Goal: Task Accomplishment & Management: Manage account settings

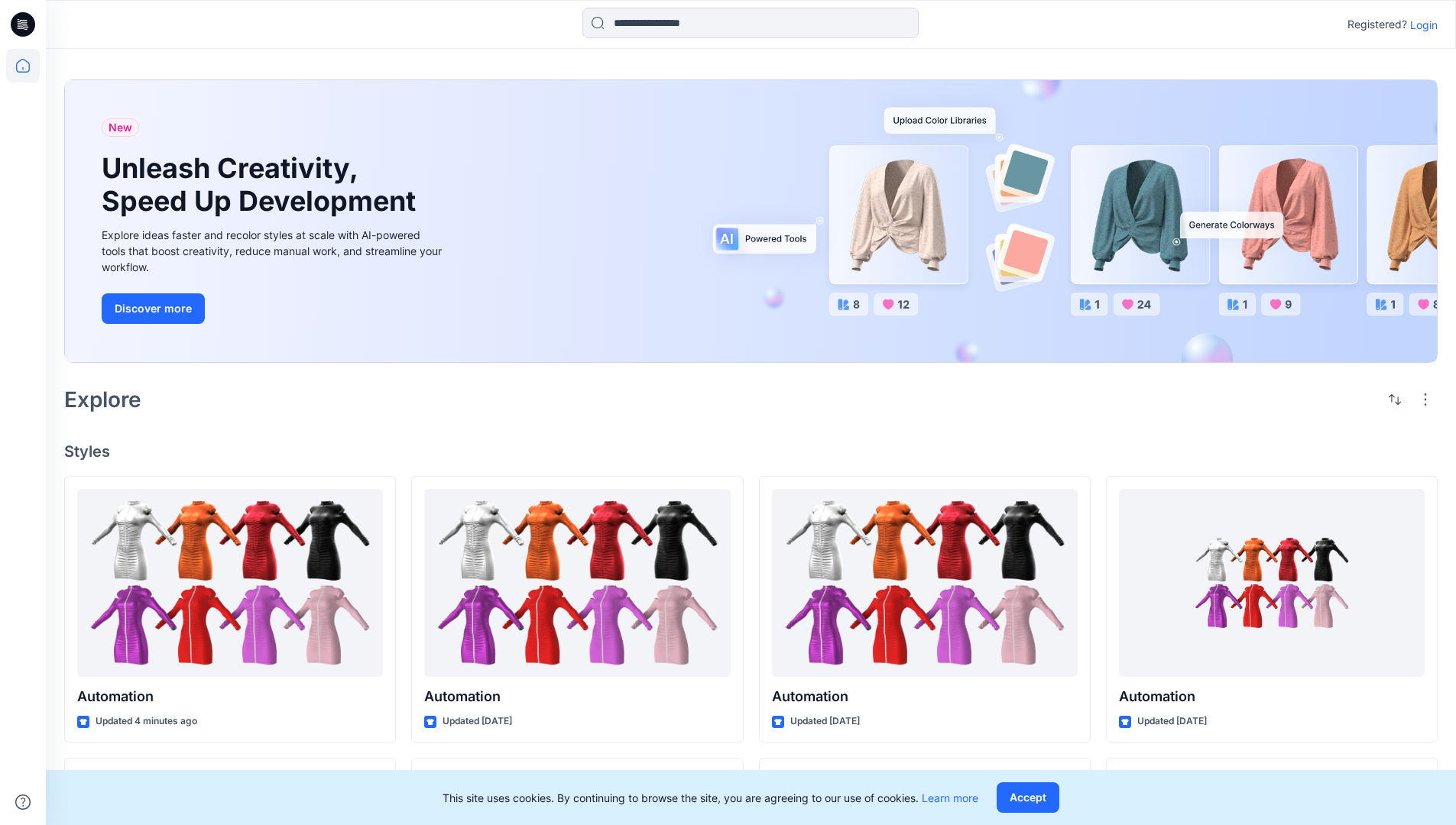
click at [1420, 25] on p "Login" at bounding box center [1424, 25] width 28 height 16
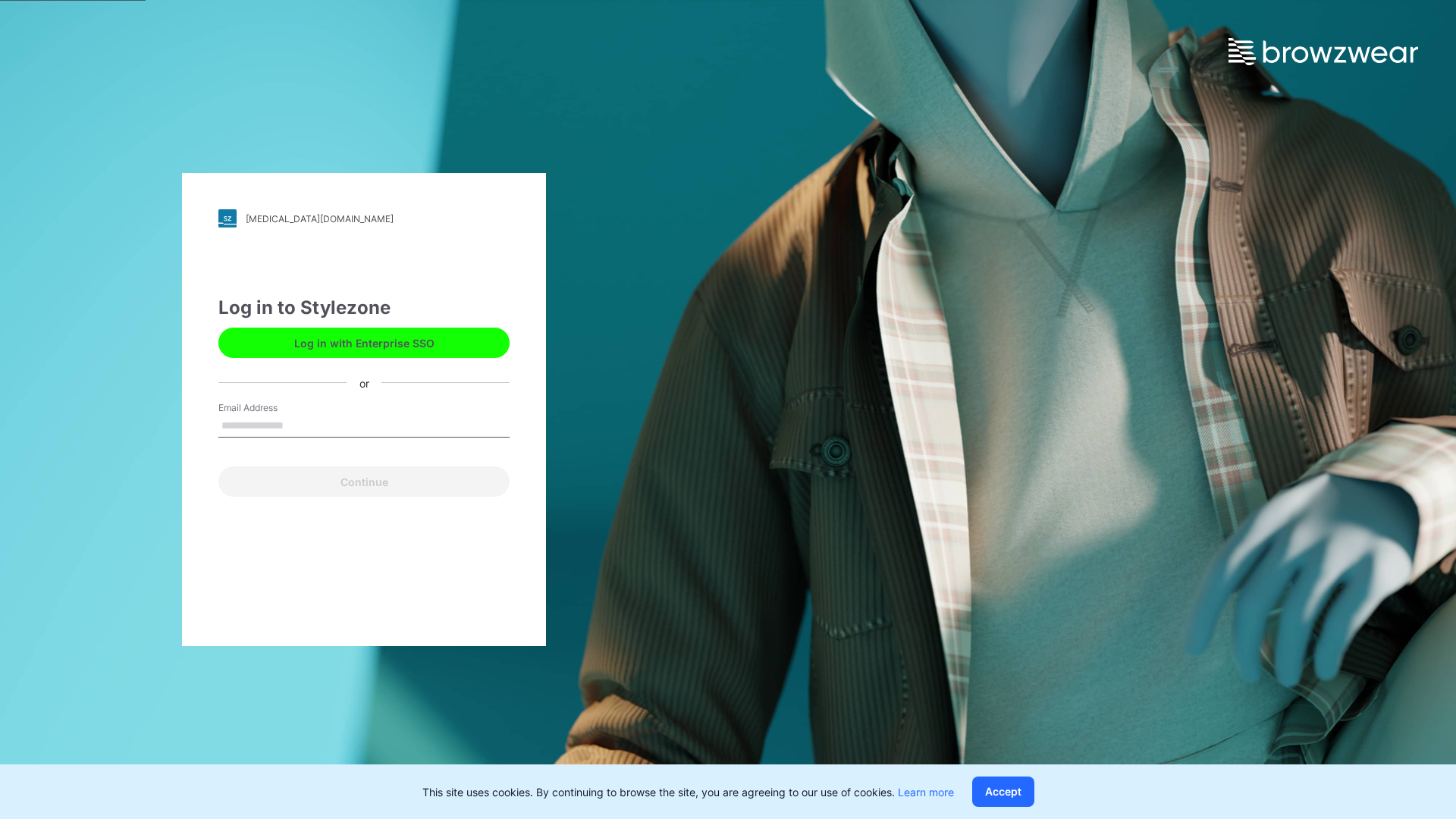
click at [299, 425] on input "Email Address" at bounding box center [364, 426] width 291 height 23
type input "**********"
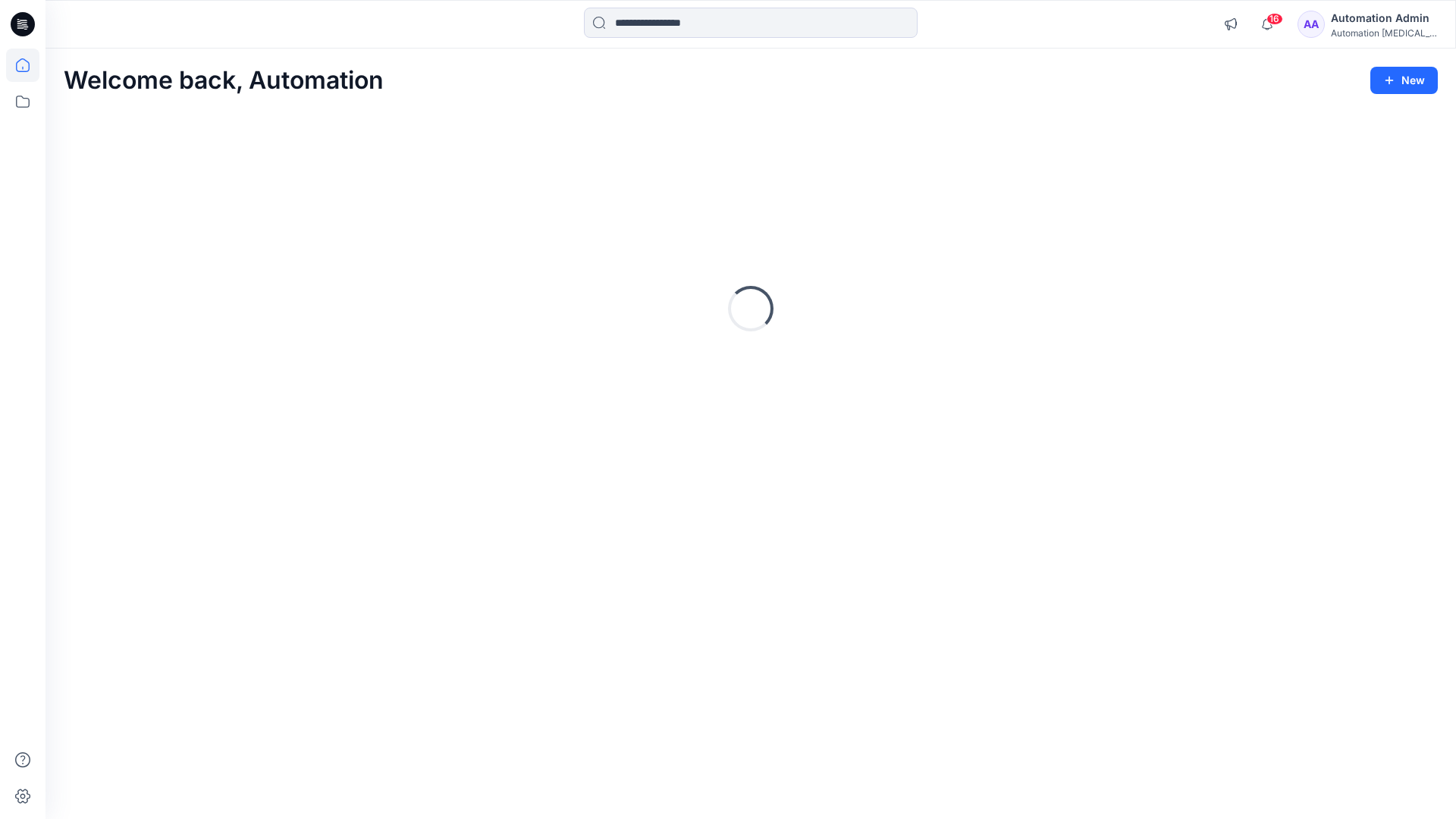
click at [28, 66] on icon at bounding box center [23, 66] width 14 height 14
click at [25, 100] on icon at bounding box center [23, 102] width 33 height 33
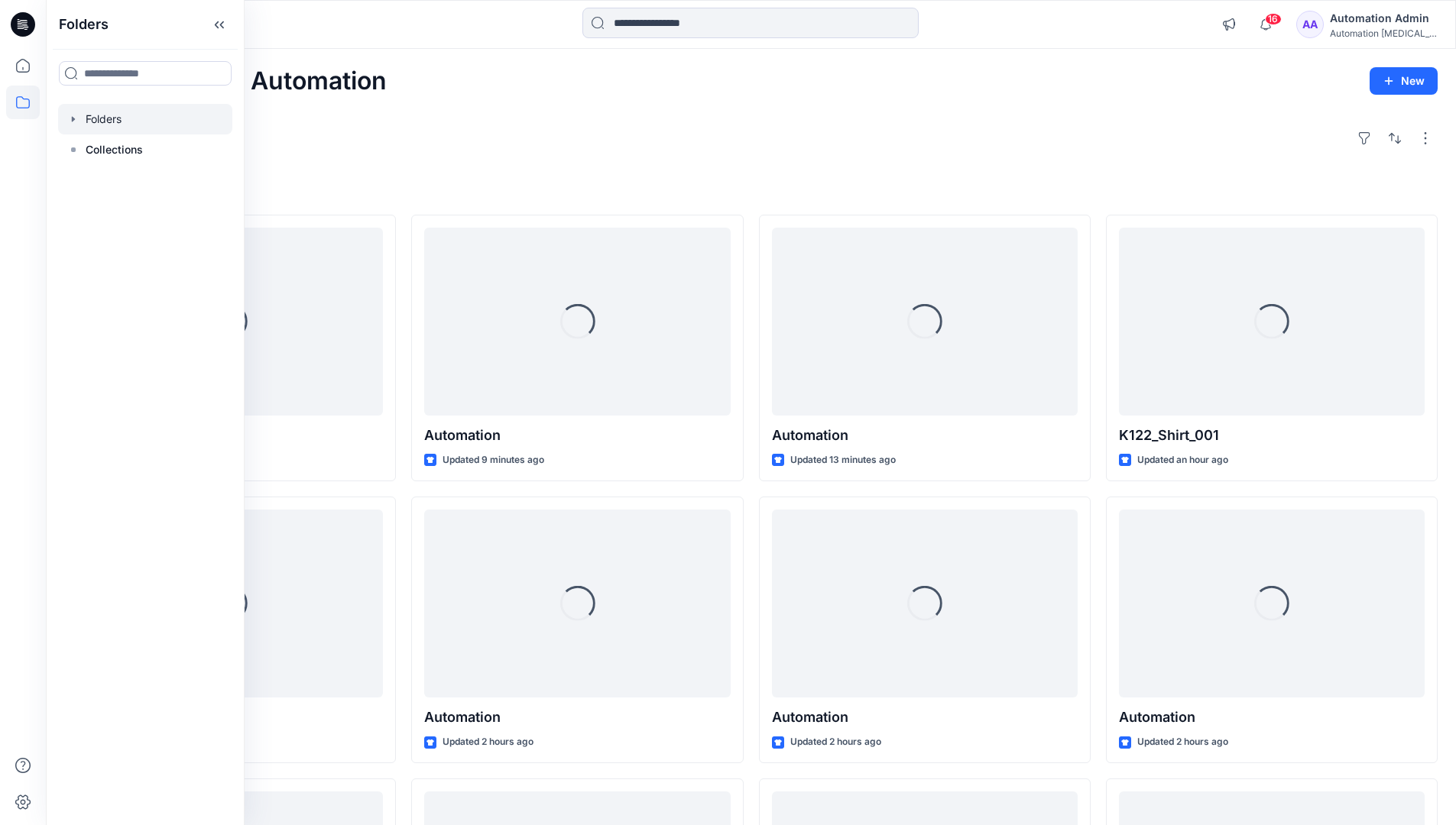
click at [115, 123] on div at bounding box center [145, 119] width 174 height 31
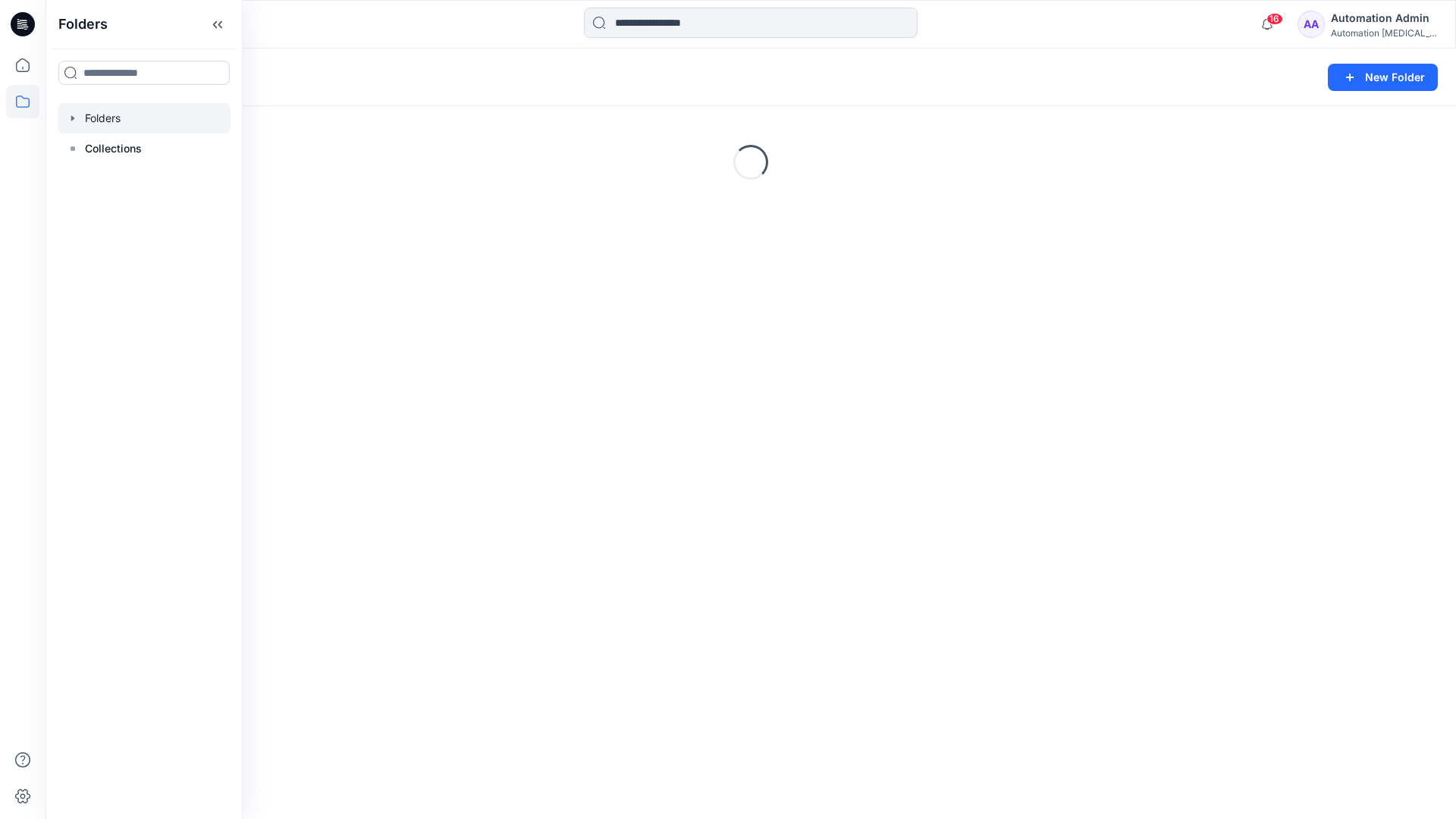
click at [541, 591] on div "Folders New Folder Loading..." at bounding box center [750, 434] width 1411 height 771
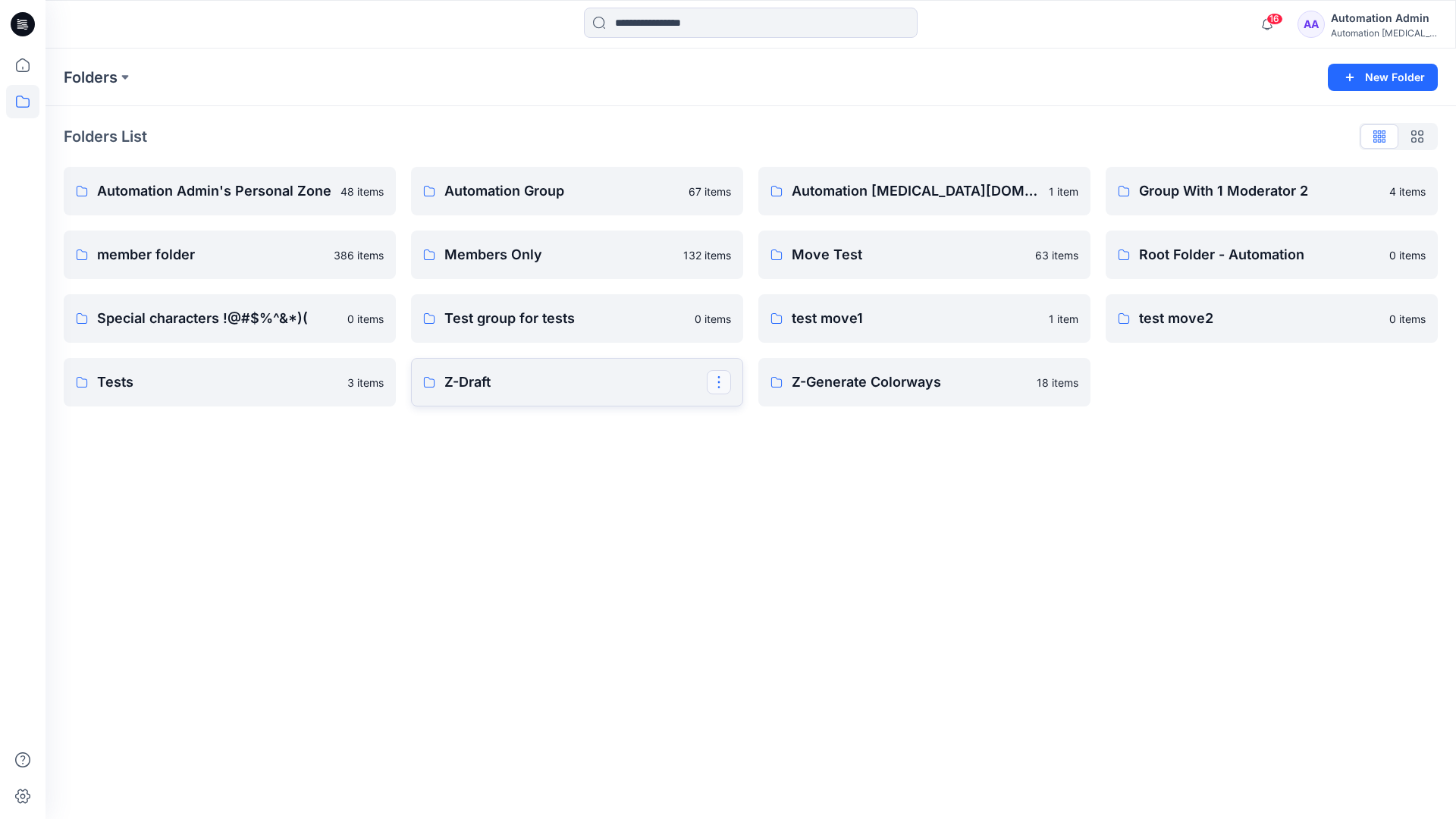
click at [716, 384] on button "button" at bounding box center [719, 382] width 25 height 25
click at [752, 420] on p "Edit" at bounding box center [746, 418] width 19 height 16
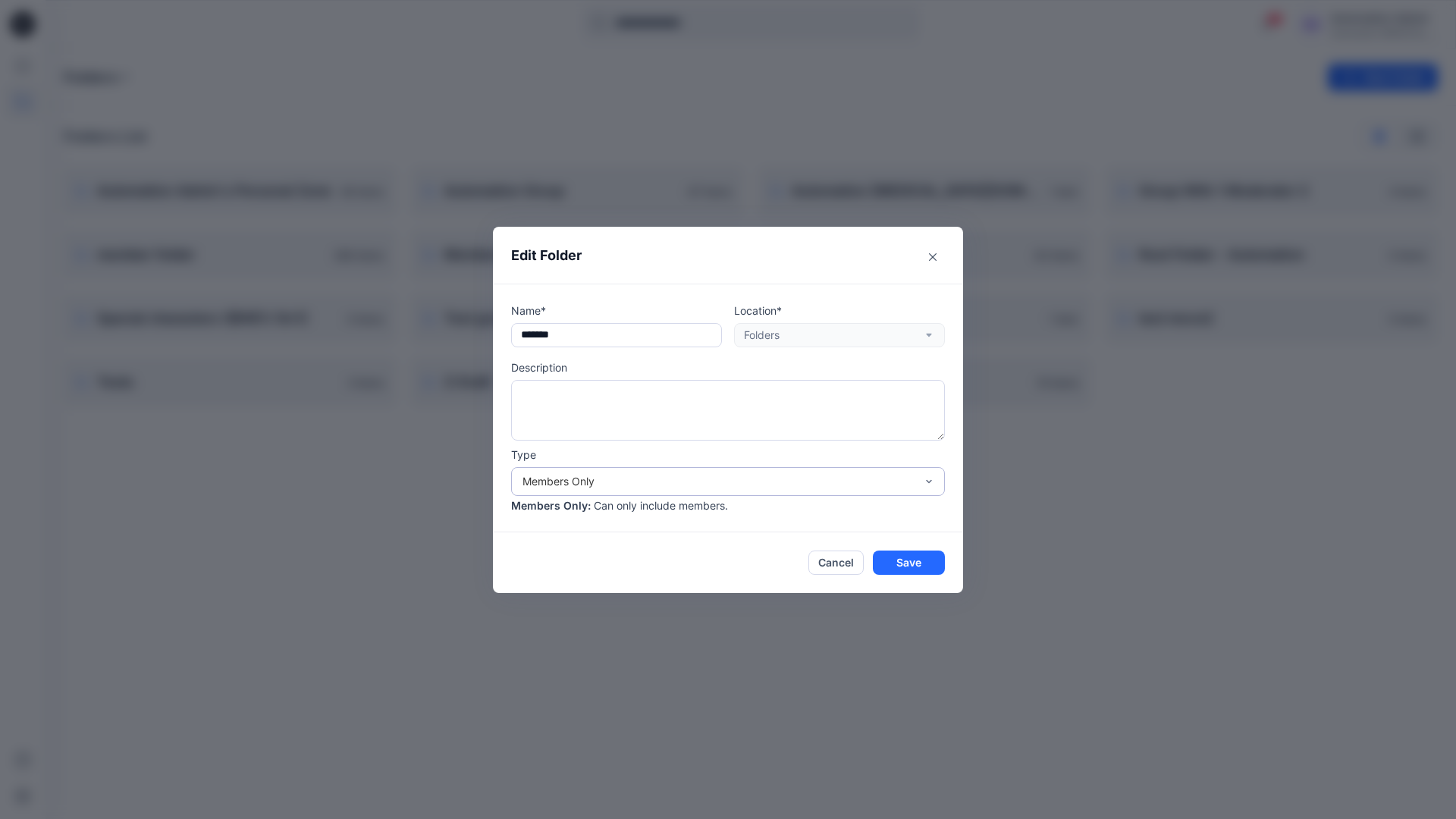
click at [758, 484] on div "Members Only" at bounding box center [719, 482] width 393 height 16
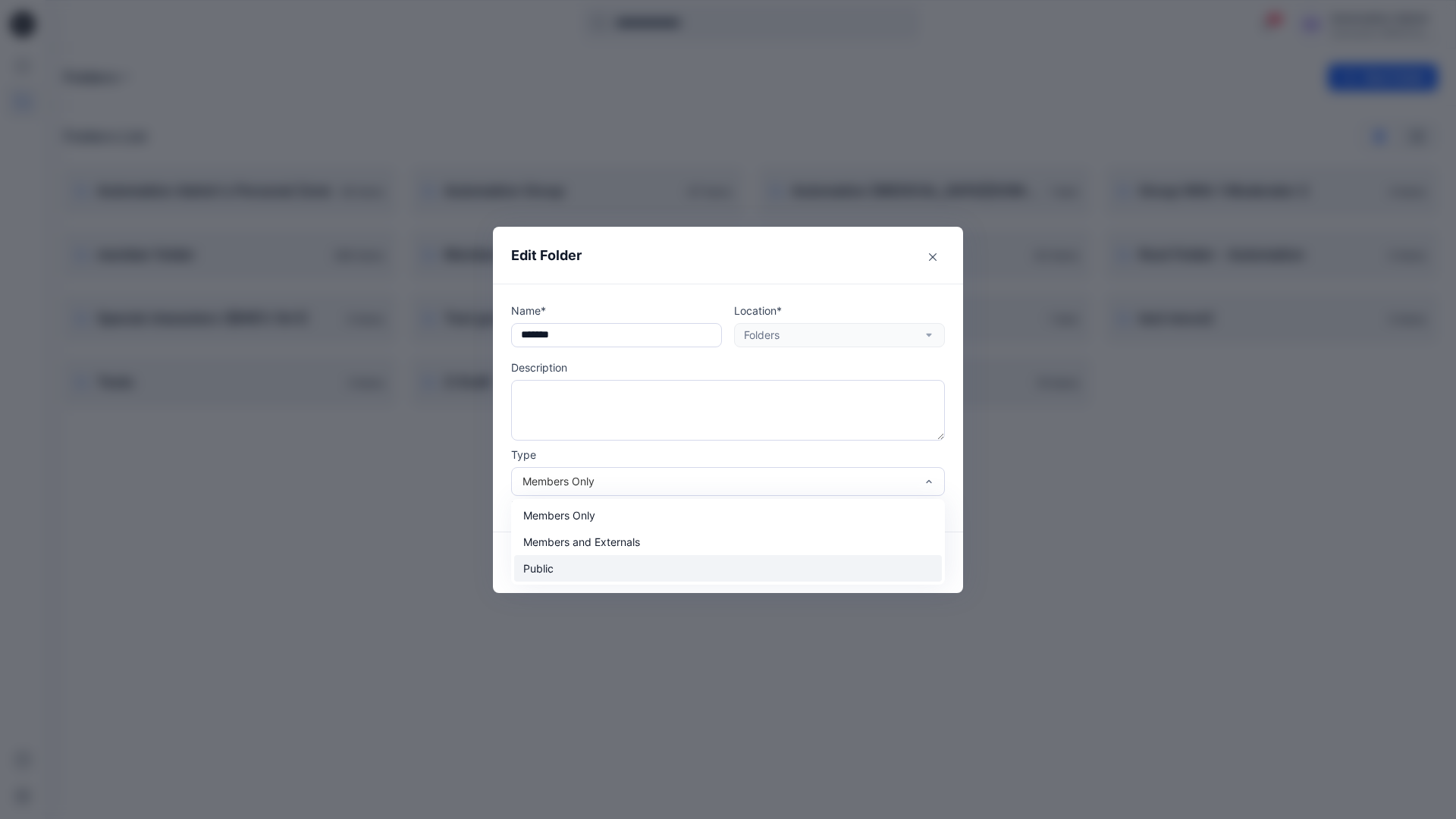
click at [670, 576] on div "Public" at bounding box center [728, 568] width 427 height 26
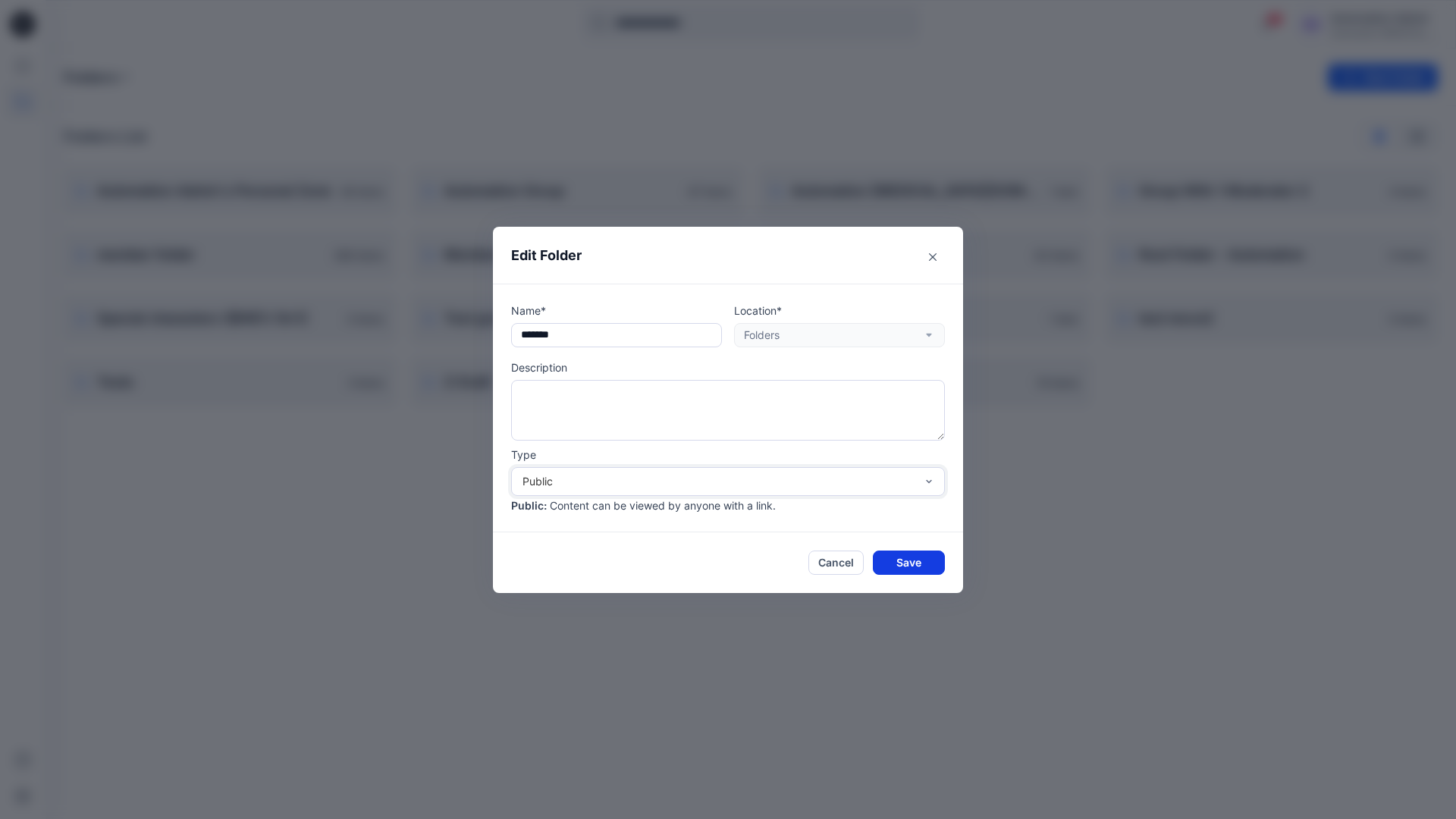
click at [892, 566] on button "Save" at bounding box center [908, 562] width 72 height 25
click at [649, 264] on p "Members Only" at bounding box center [559, 255] width 229 height 22
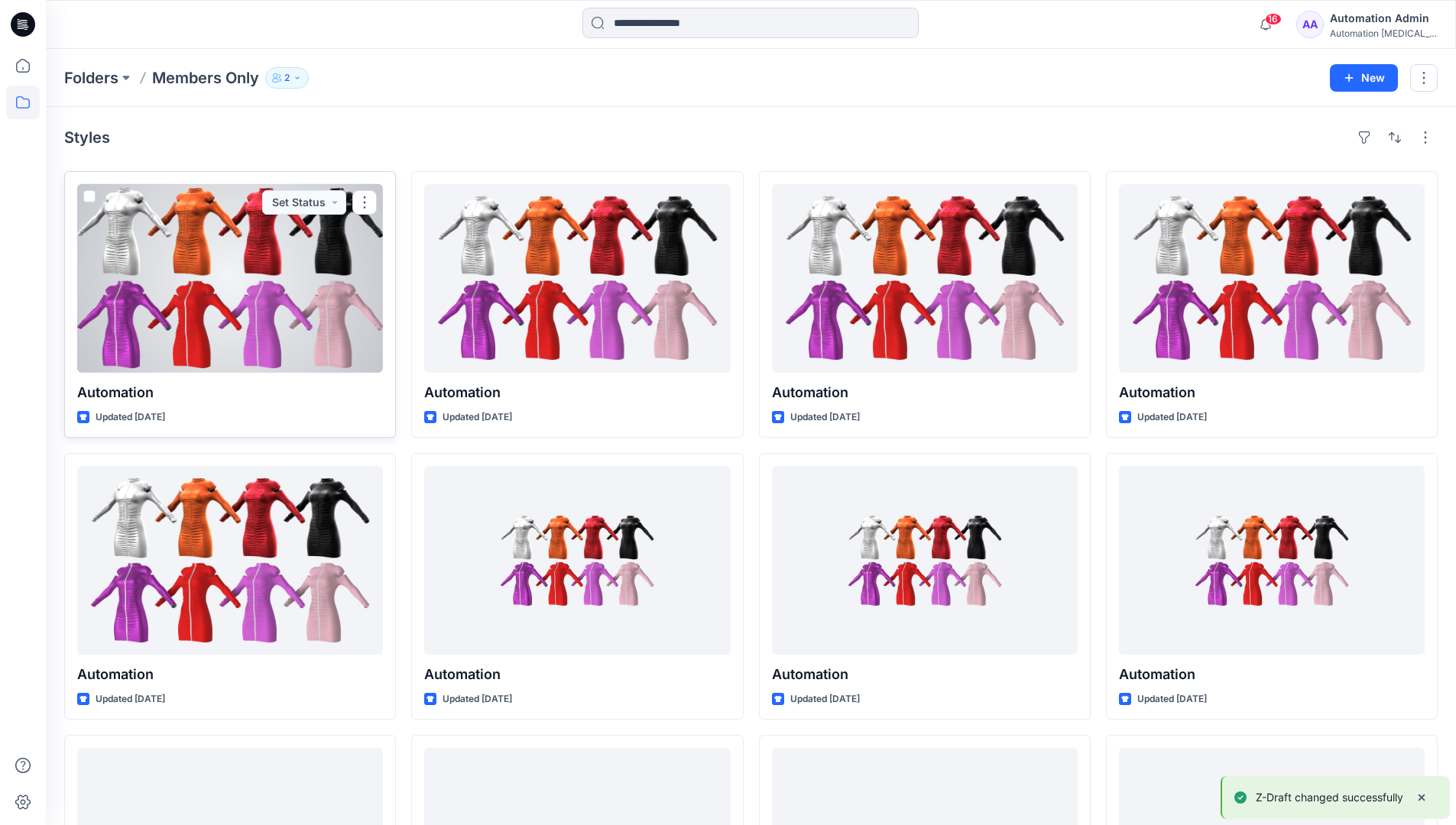
click at [89, 198] on span at bounding box center [89, 197] width 12 height 12
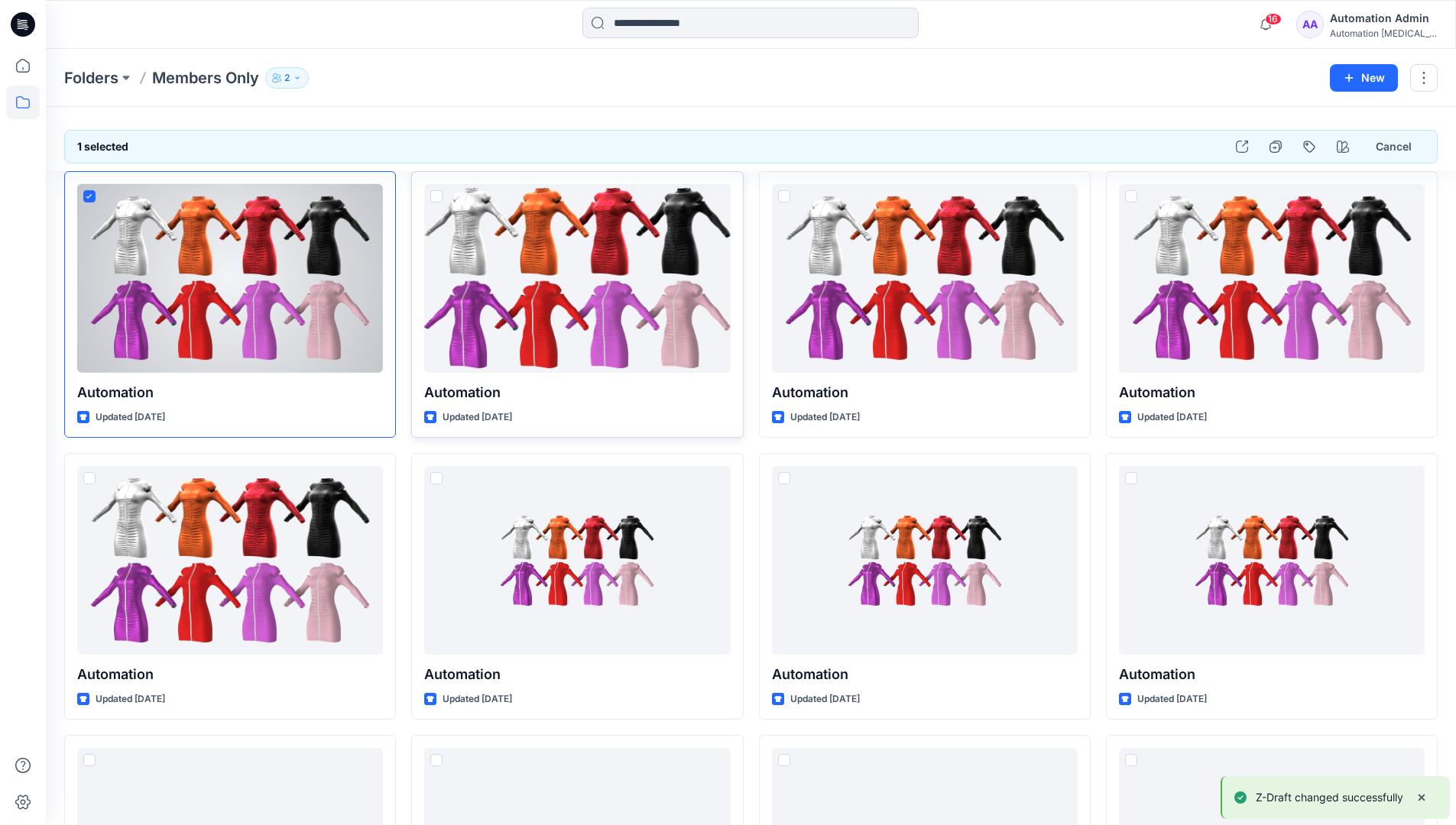
click at [434, 198] on span at bounding box center [436, 197] width 12 height 12
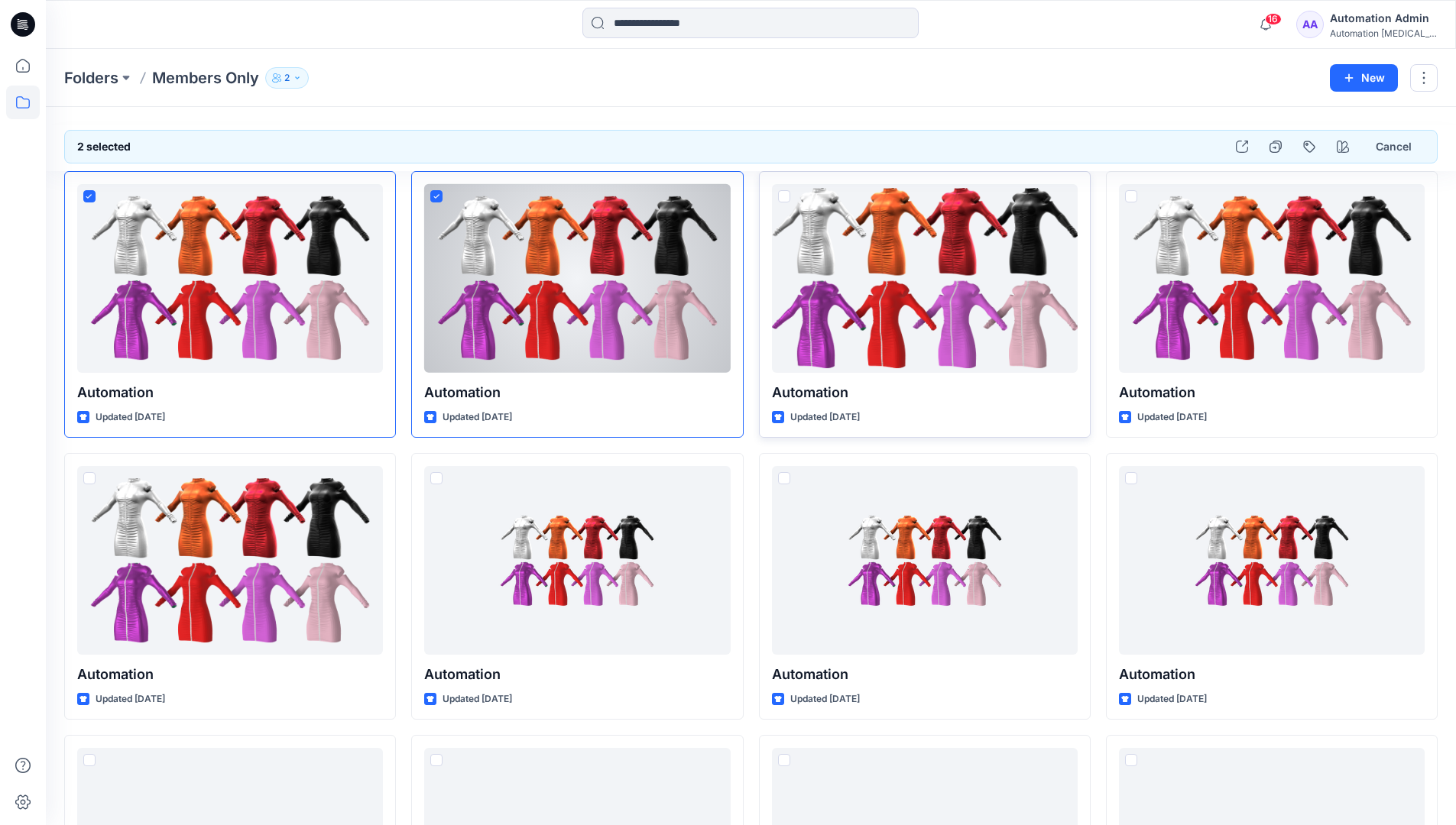
click at [782, 197] on span at bounding box center [784, 197] width 12 height 12
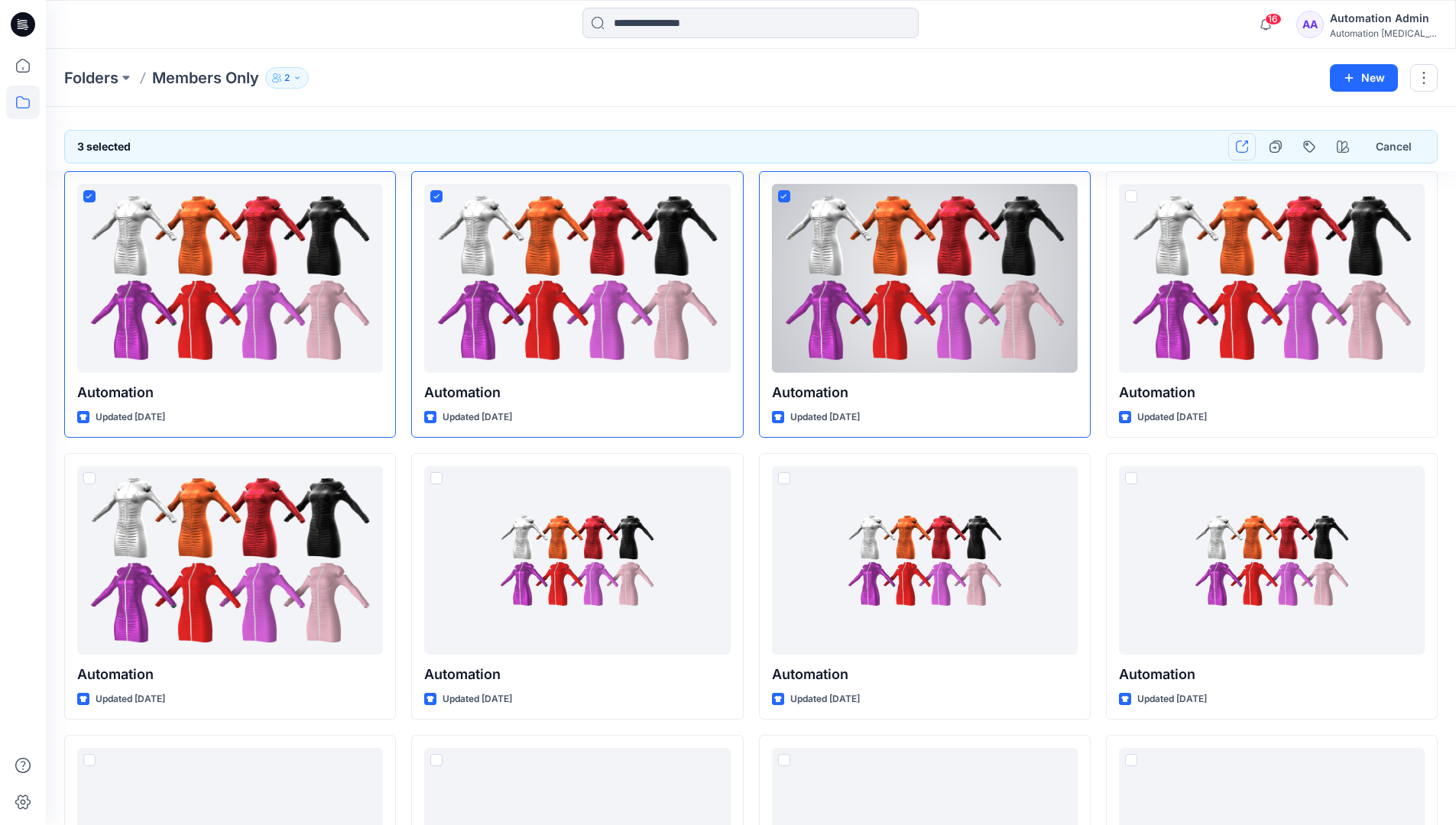
click at [1246, 151] on icon "button" at bounding box center [1242, 146] width 12 height 12
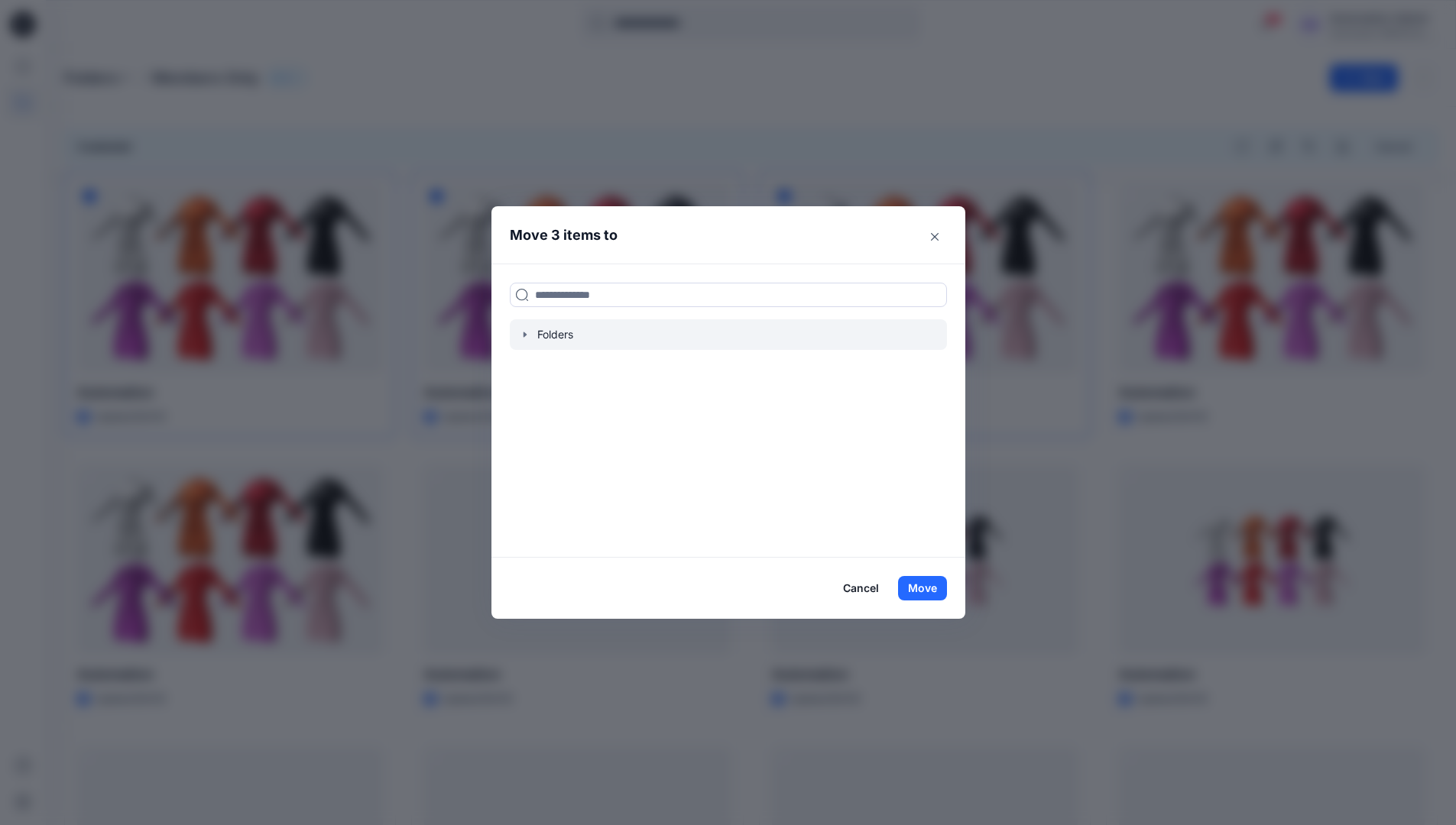
click at [526, 334] on icon "button" at bounding box center [524, 334] width 3 height 5
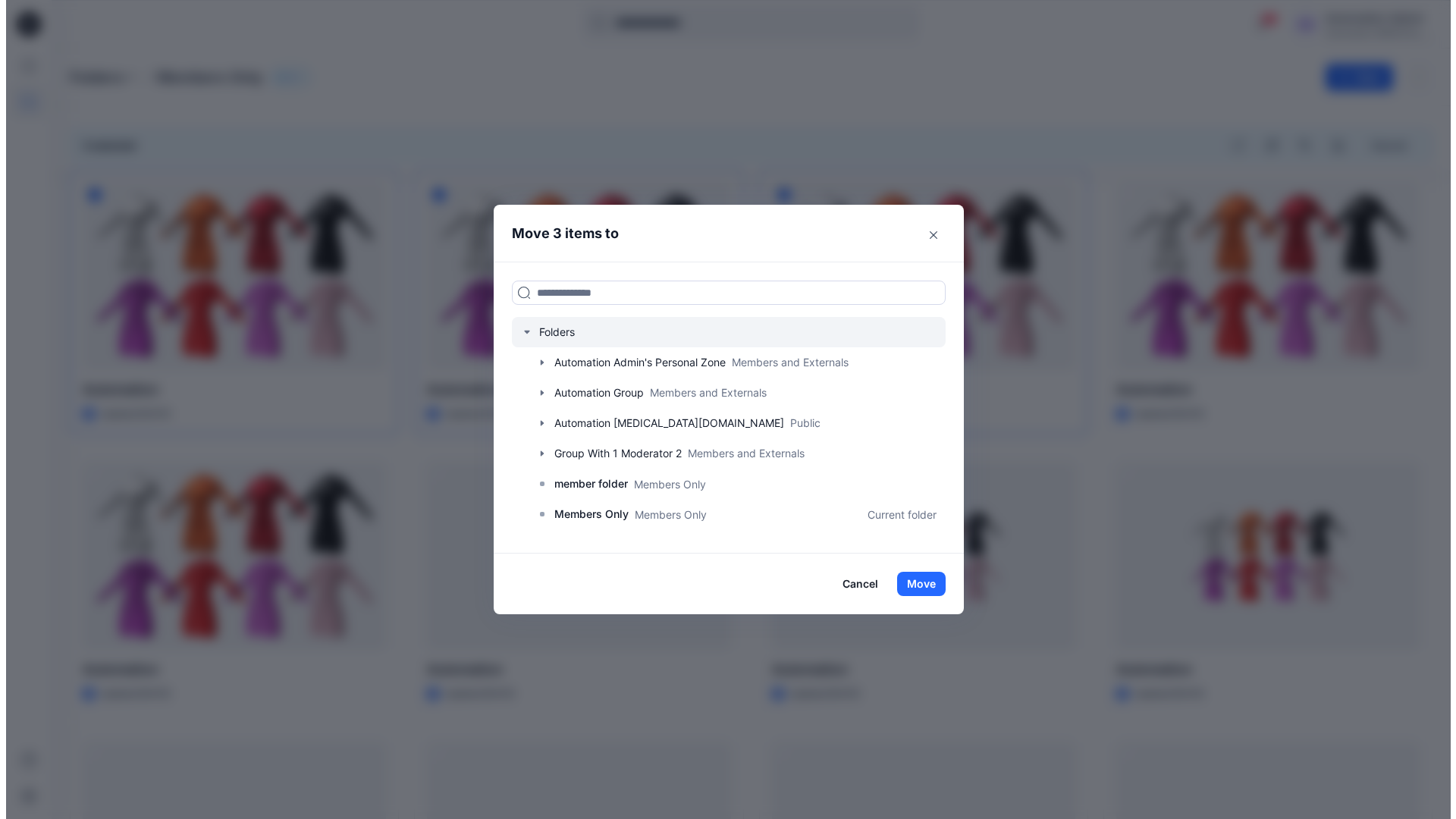
scroll to position [268, 0]
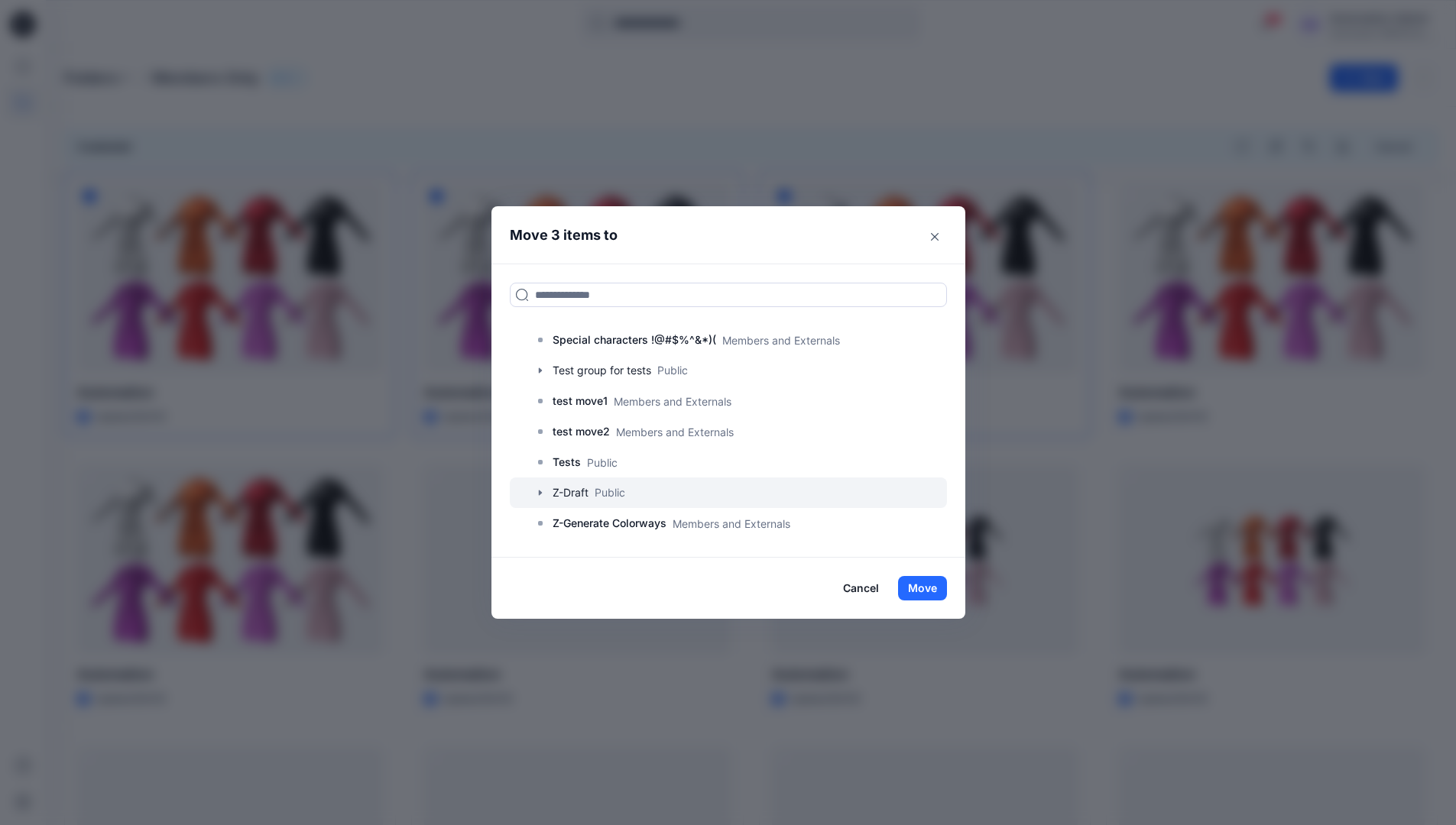
click at [610, 495] on div at bounding box center [728, 492] width 437 height 31
click at [929, 592] on button "Move" at bounding box center [922, 588] width 48 height 25
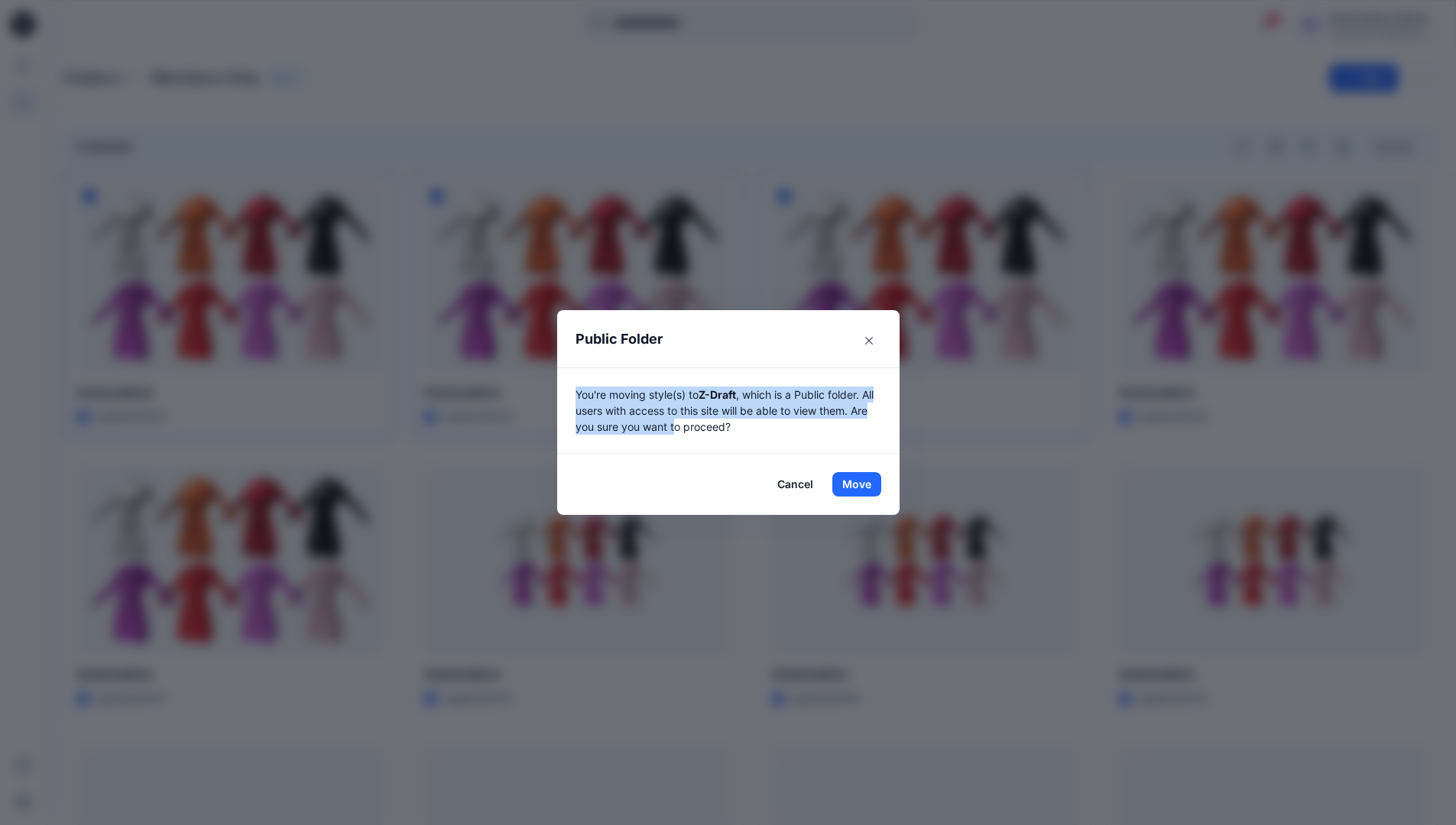
drag, startPoint x: 929, startPoint y: 592, endPoint x: 683, endPoint y: 431, distance: 294.0
click at [683, 431] on p "You're moving style(s) to Z-Draft , which is a Public folder. All users with ac…" at bounding box center [728, 410] width 305 height 48
click at [862, 484] on button "Move" at bounding box center [856, 484] width 48 height 25
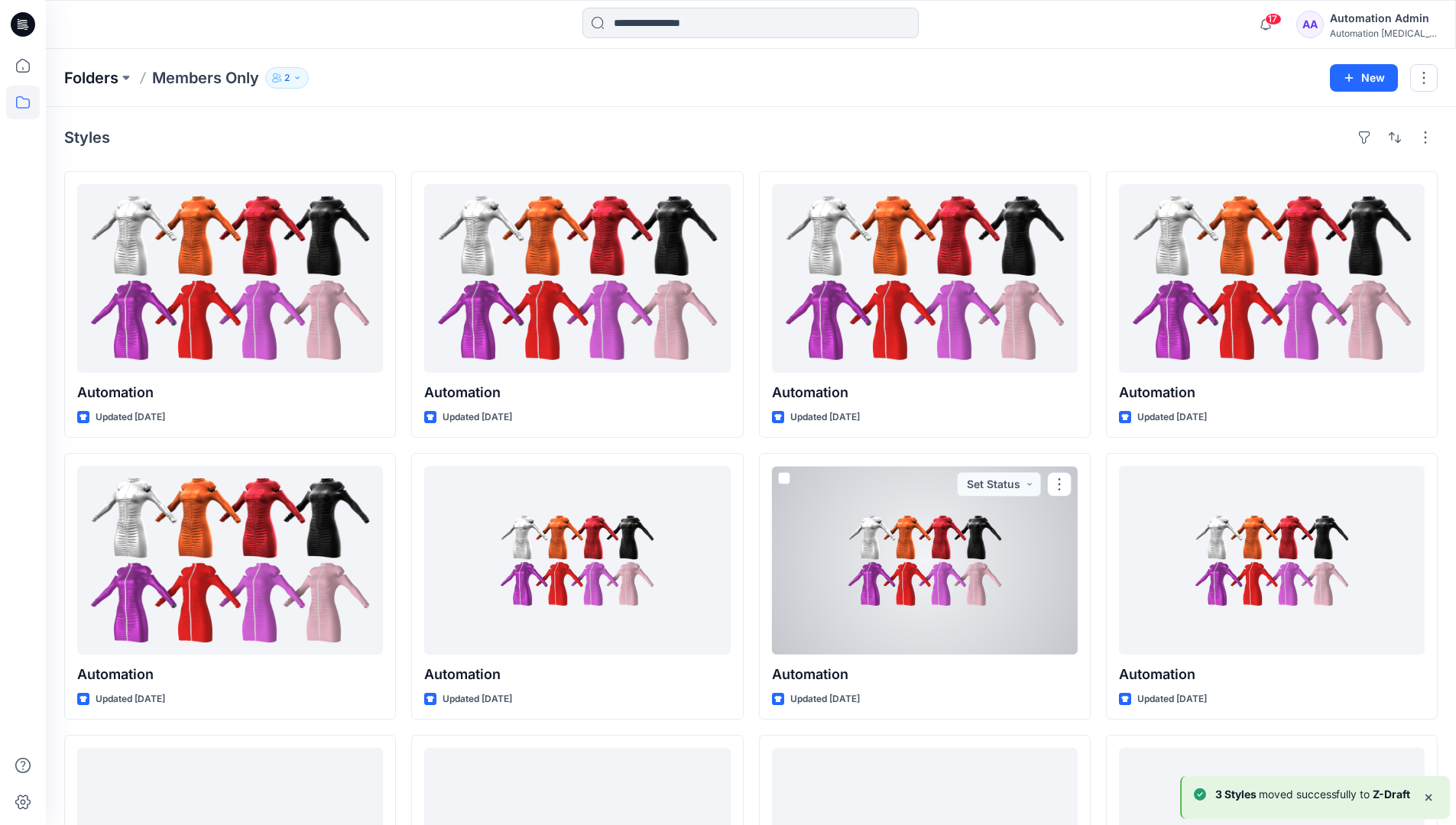
click at [93, 79] on p "Folders" at bounding box center [91, 78] width 54 height 22
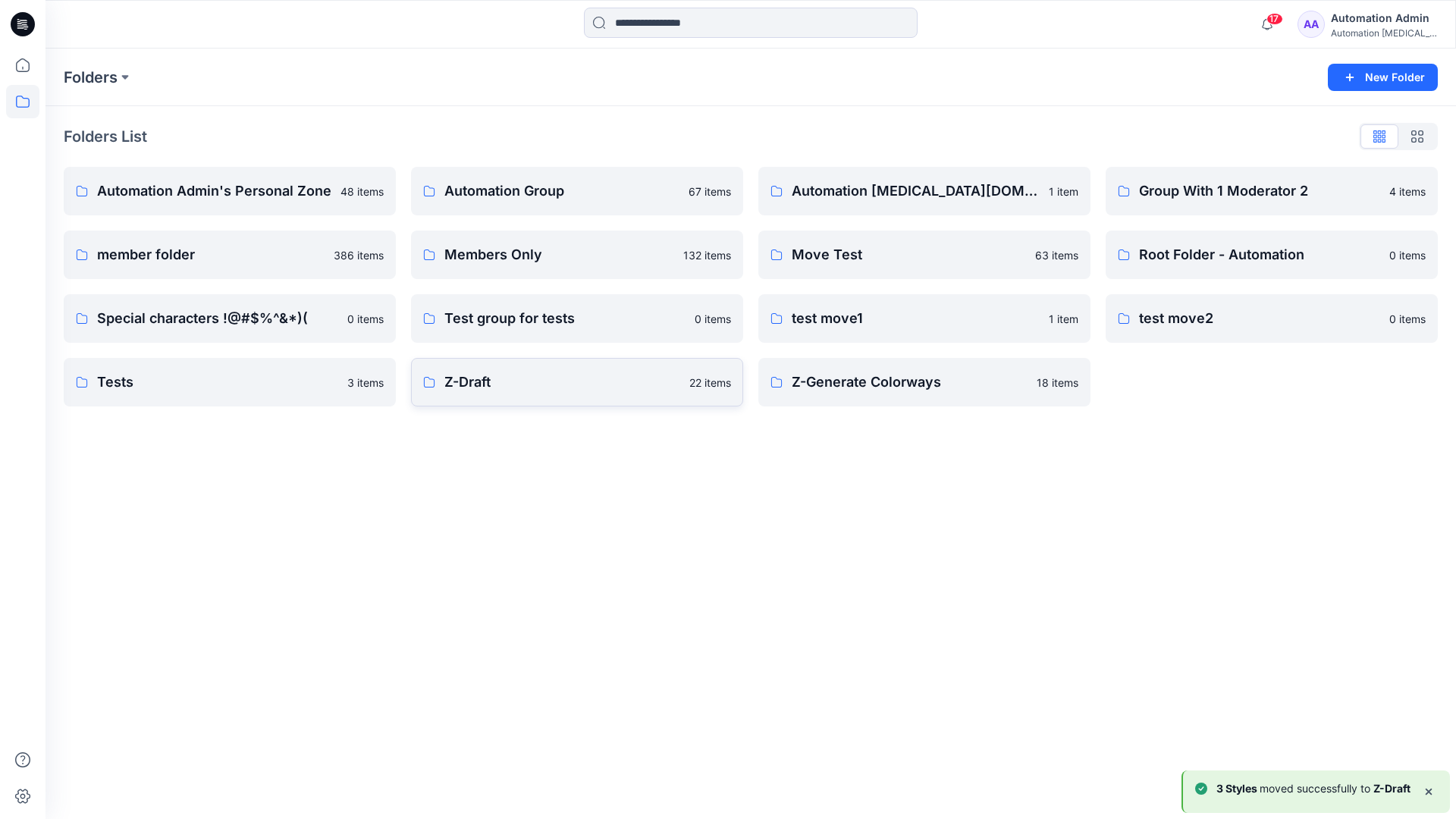
click at [487, 376] on p "Z-Draft" at bounding box center [562, 383] width 236 height 22
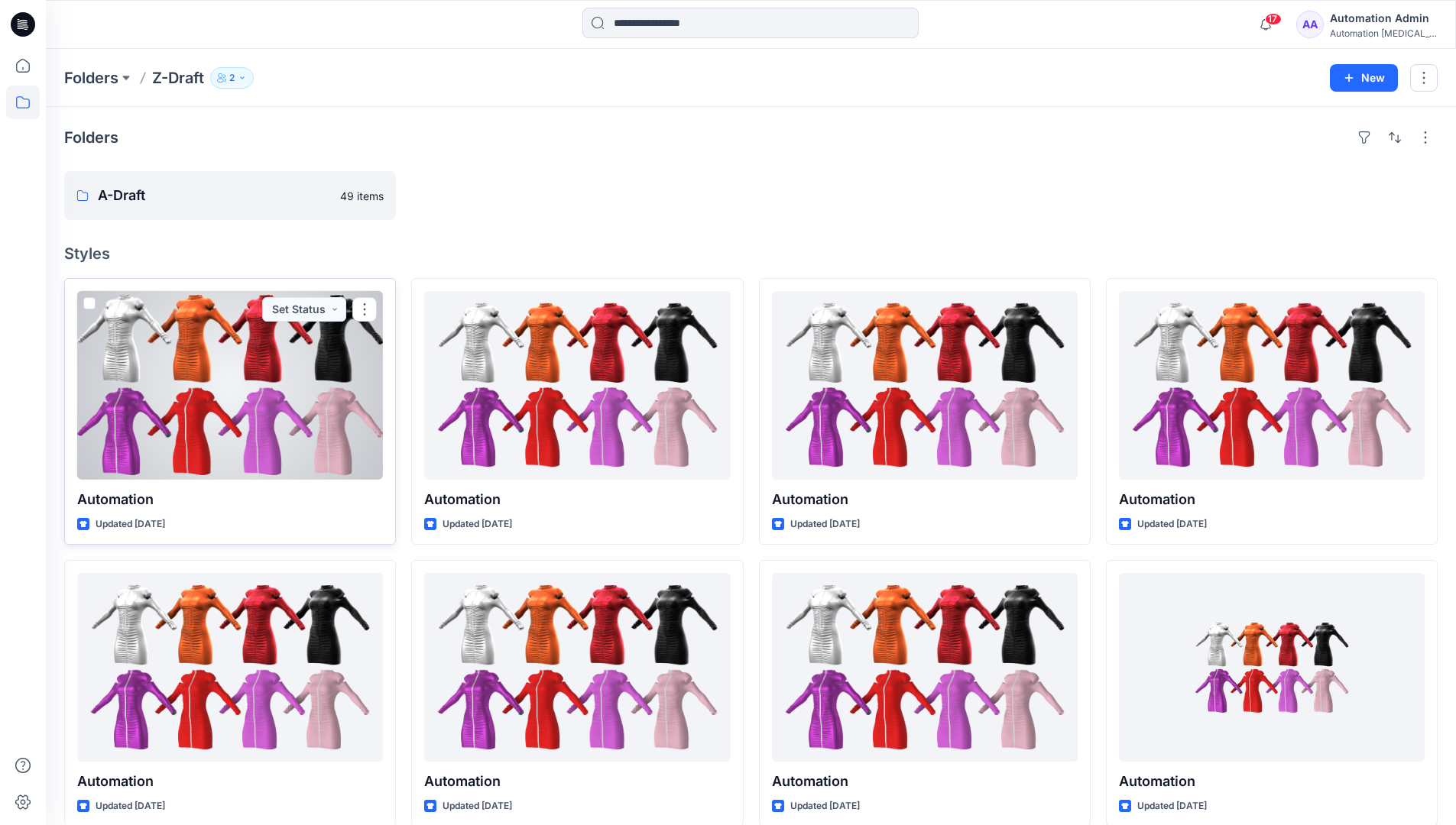
click at [89, 305] on span at bounding box center [89, 303] width 12 height 12
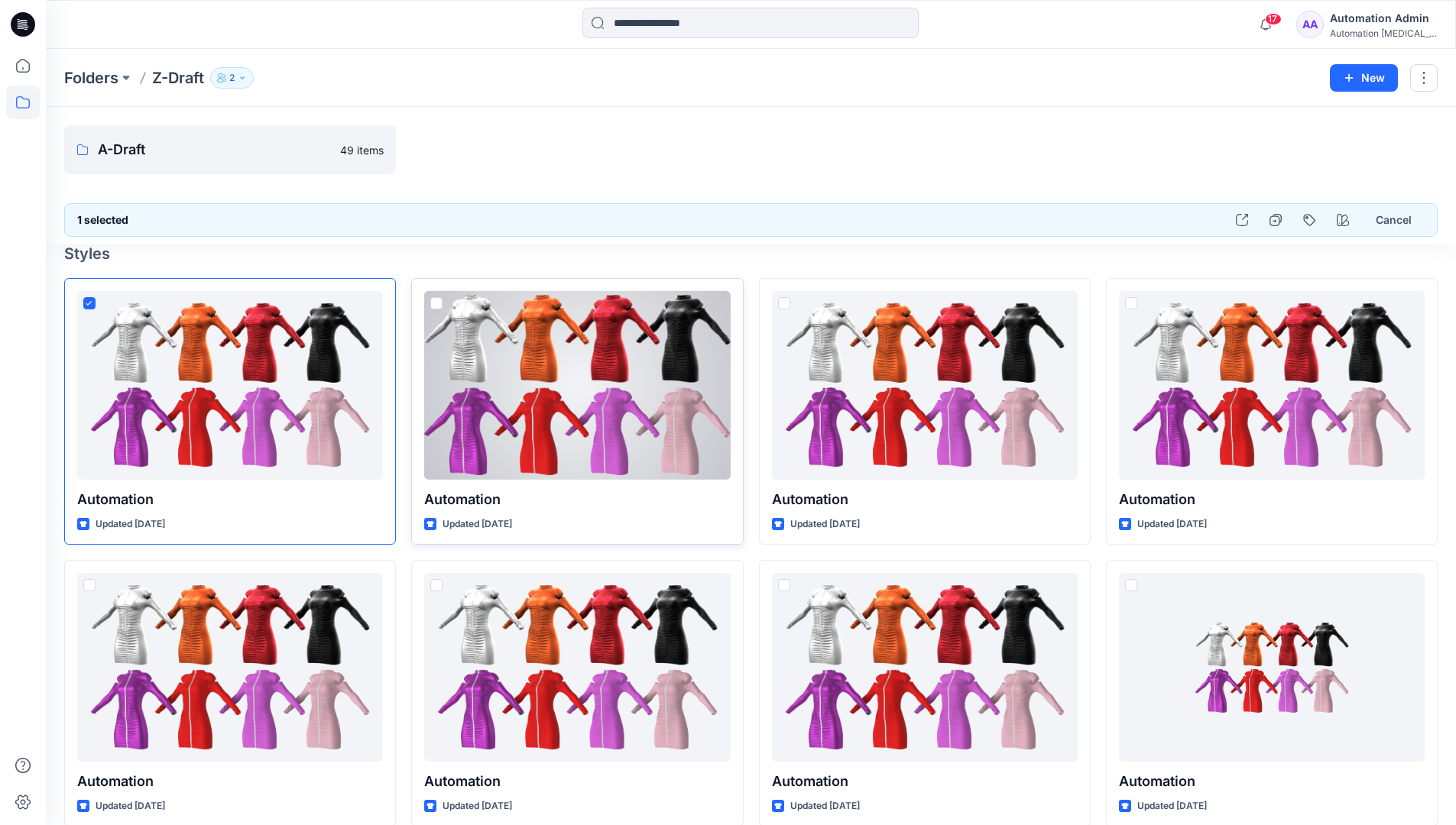
click at [438, 304] on span at bounding box center [436, 303] width 12 height 12
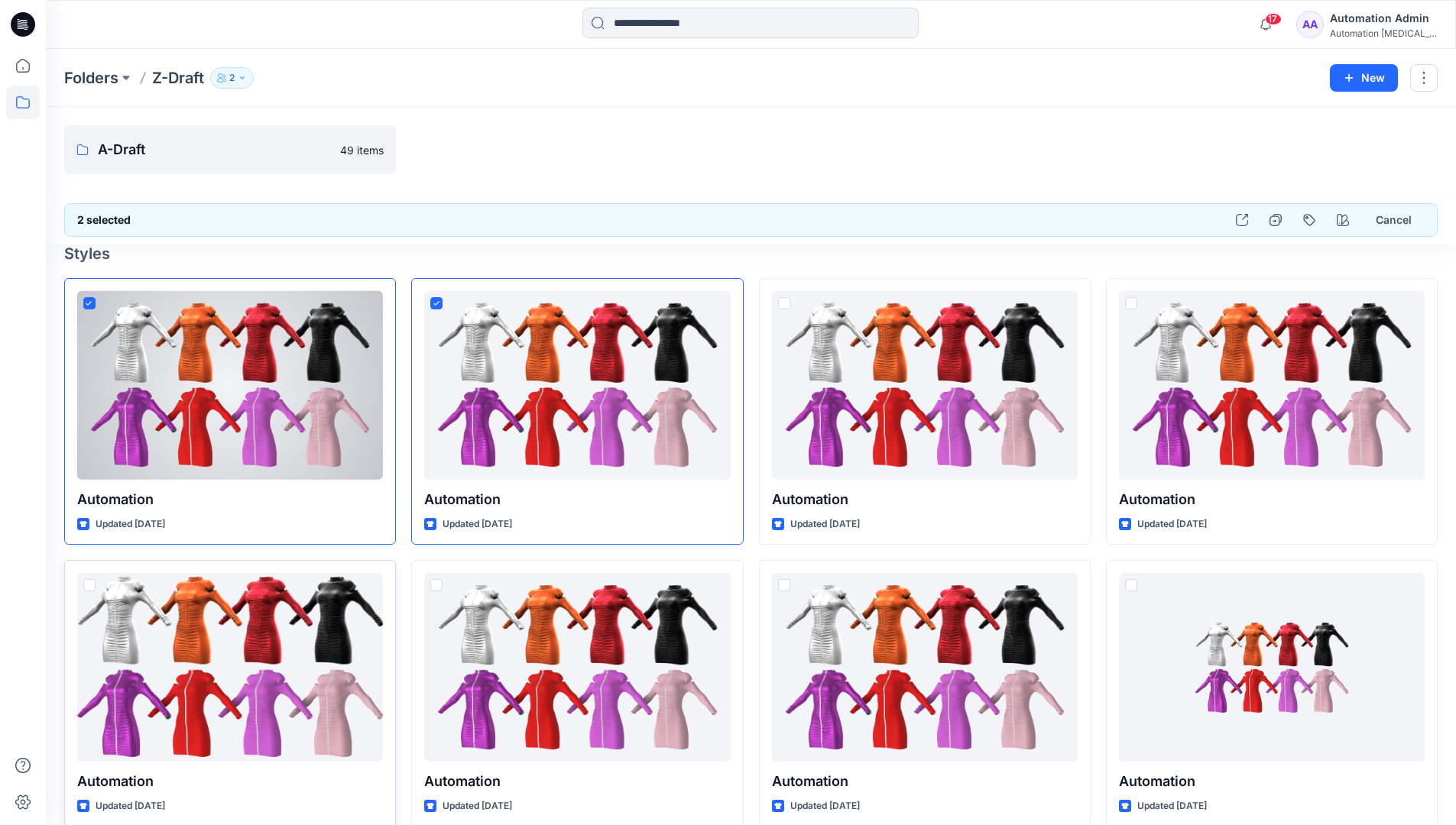
click at [91, 586] on span at bounding box center [89, 585] width 12 height 12
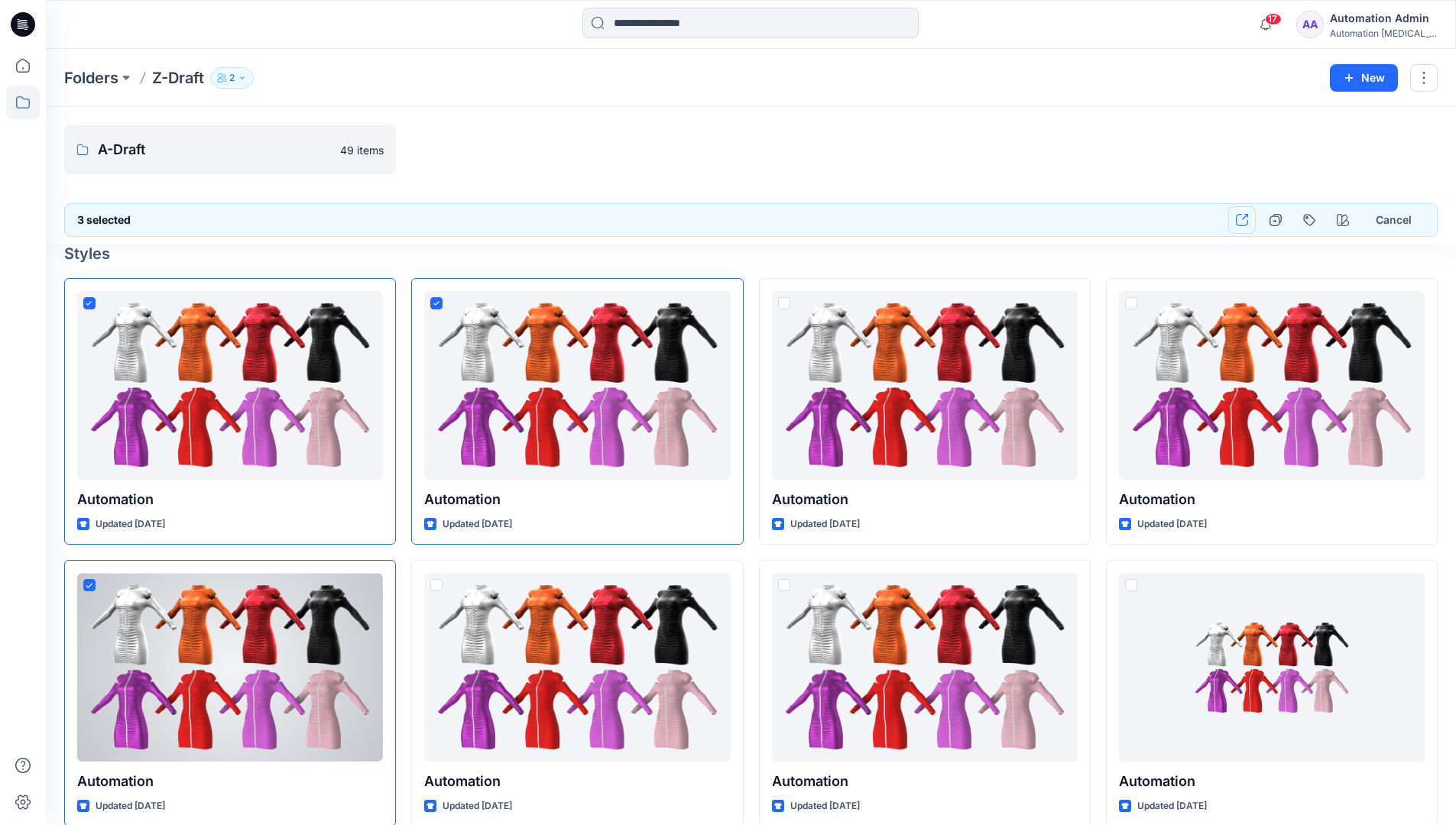
click at [1240, 220] on icon "button" at bounding box center [1242, 220] width 12 height 12
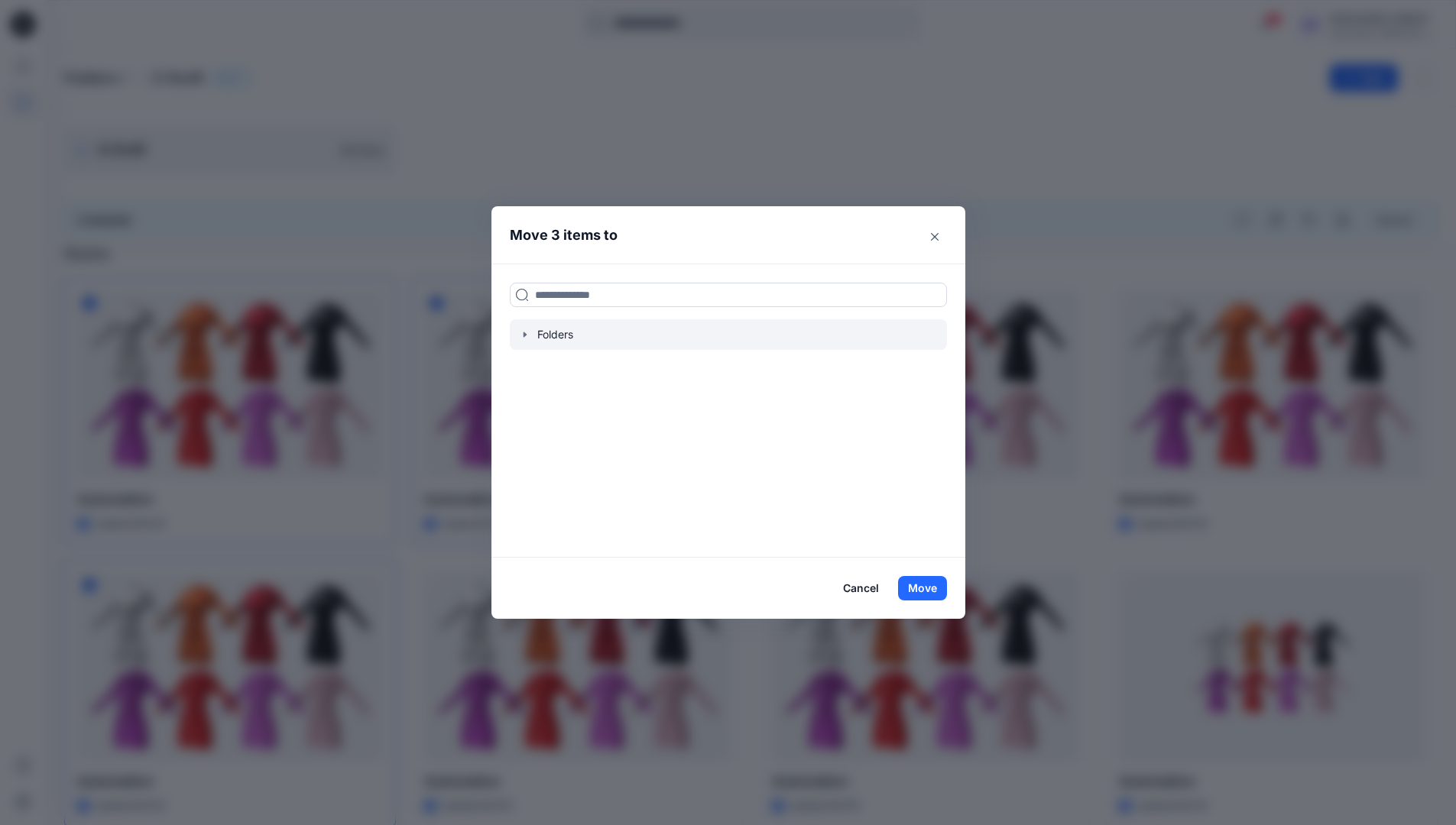
click at [526, 333] on icon "button" at bounding box center [524, 334] width 3 height 5
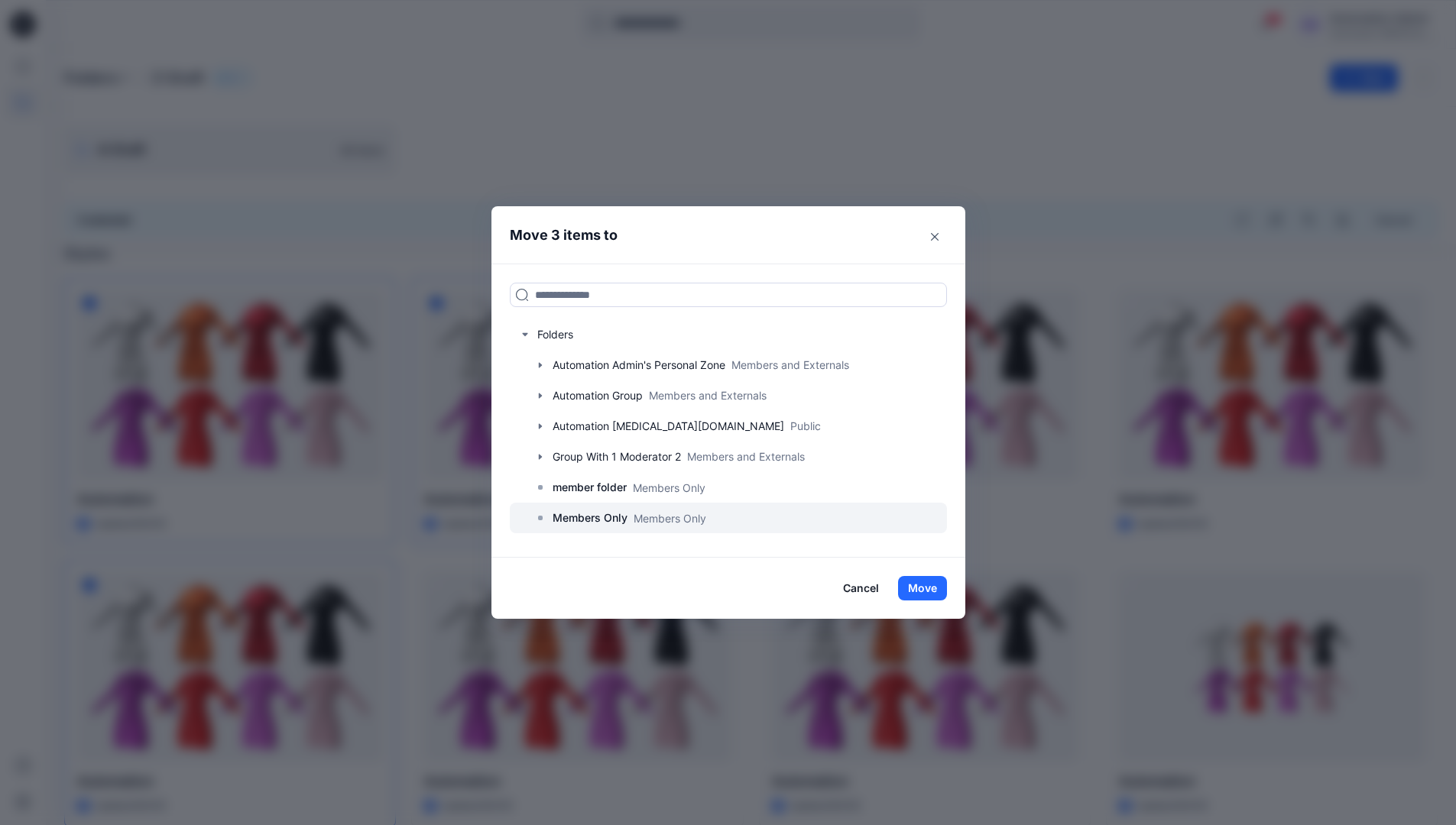
click at [603, 519] on p "Members Only" at bounding box center [590, 518] width 75 height 19
click at [919, 585] on button "Move" at bounding box center [922, 588] width 48 height 25
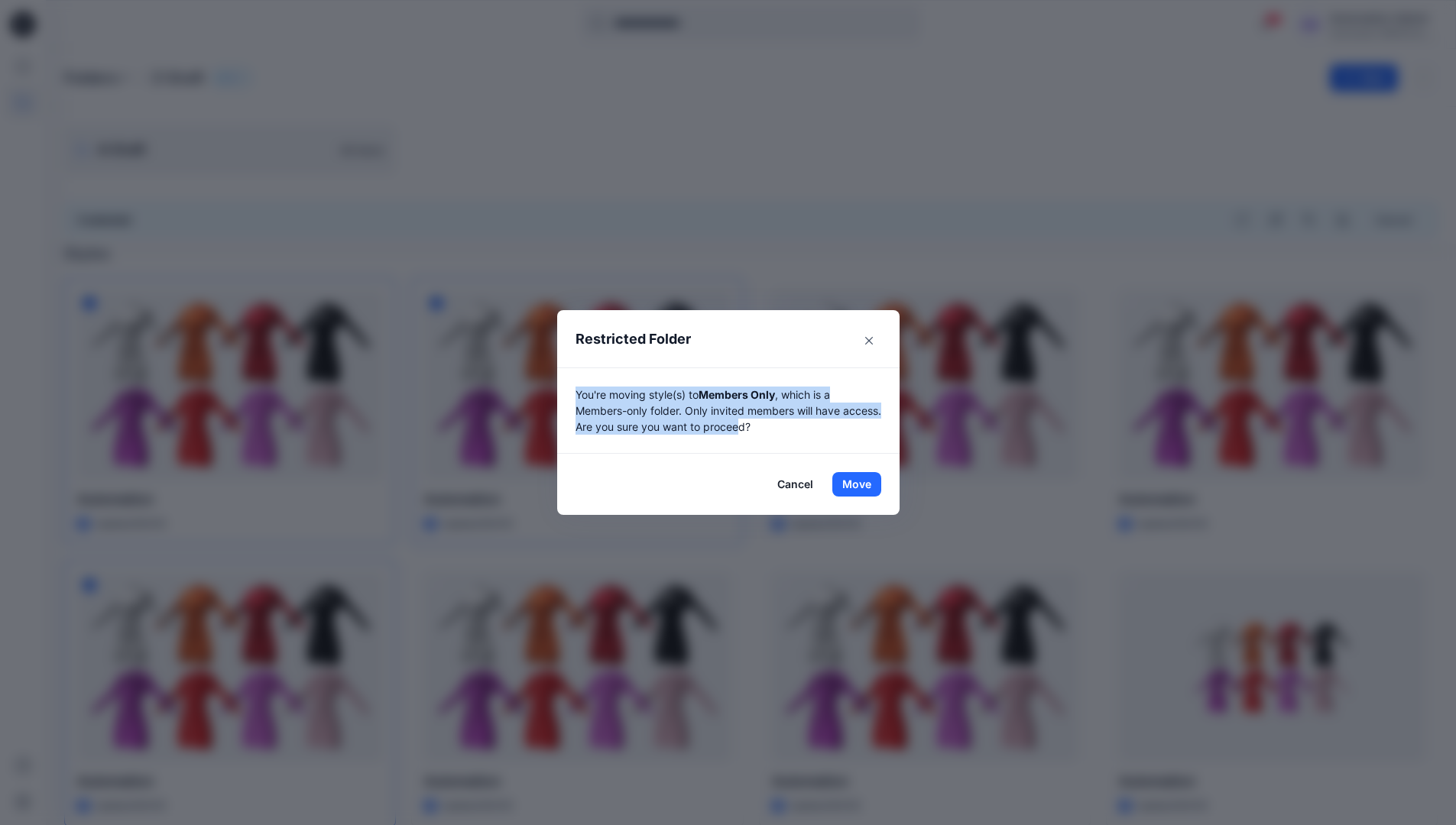
drag, startPoint x: 919, startPoint y: 585, endPoint x: 788, endPoint y: 438, distance: 196.9
click at [788, 438] on div "You're moving style(s) to Members Only , which is a Members-only folder. Only i…" at bounding box center [728, 410] width 342 height 86
click at [862, 484] on button "Move" at bounding box center [856, 484] width 48 height 25
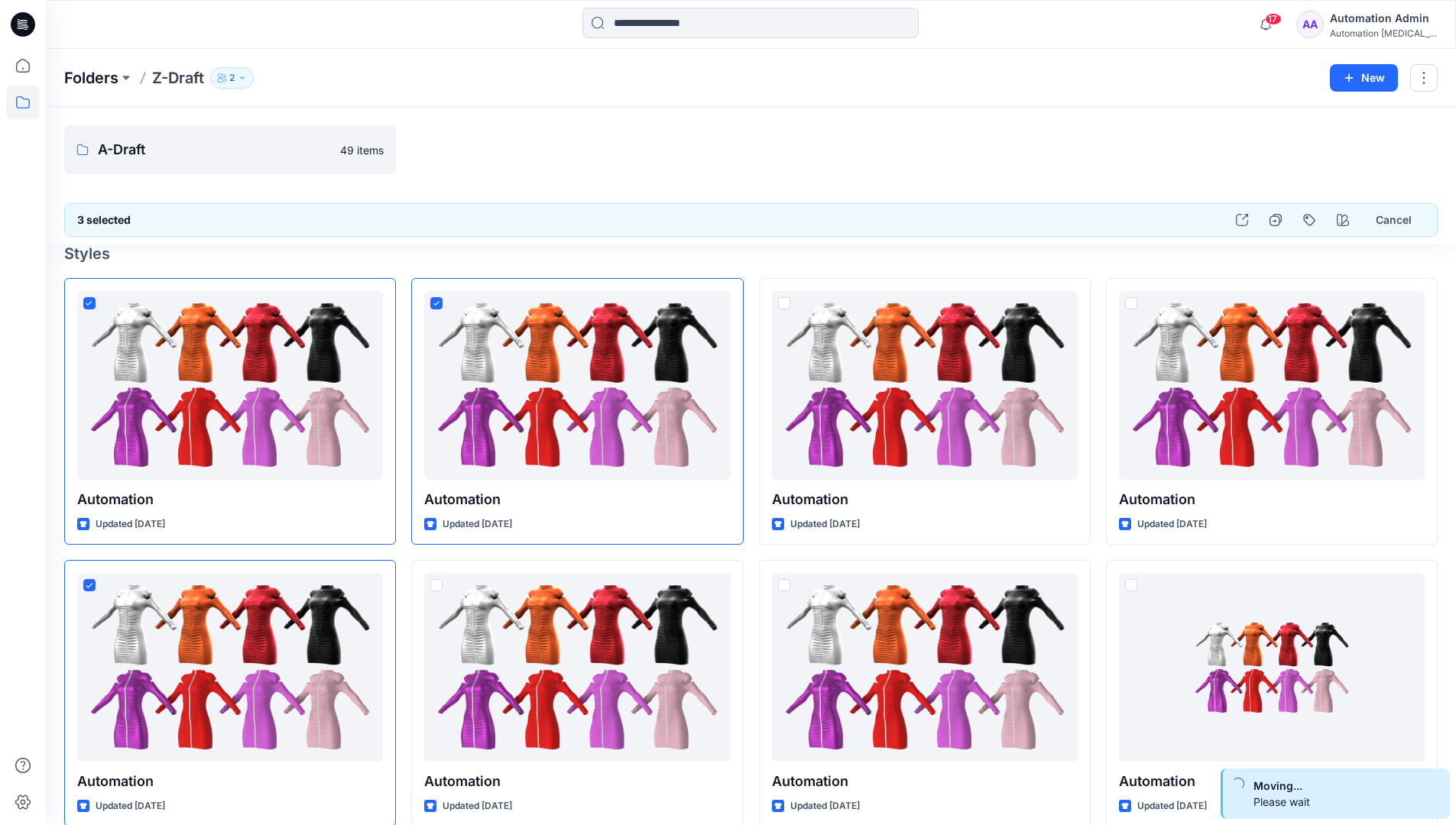
click at [84, 77] on p "Folders" at bounding box center [91, 78] width 54 height 22
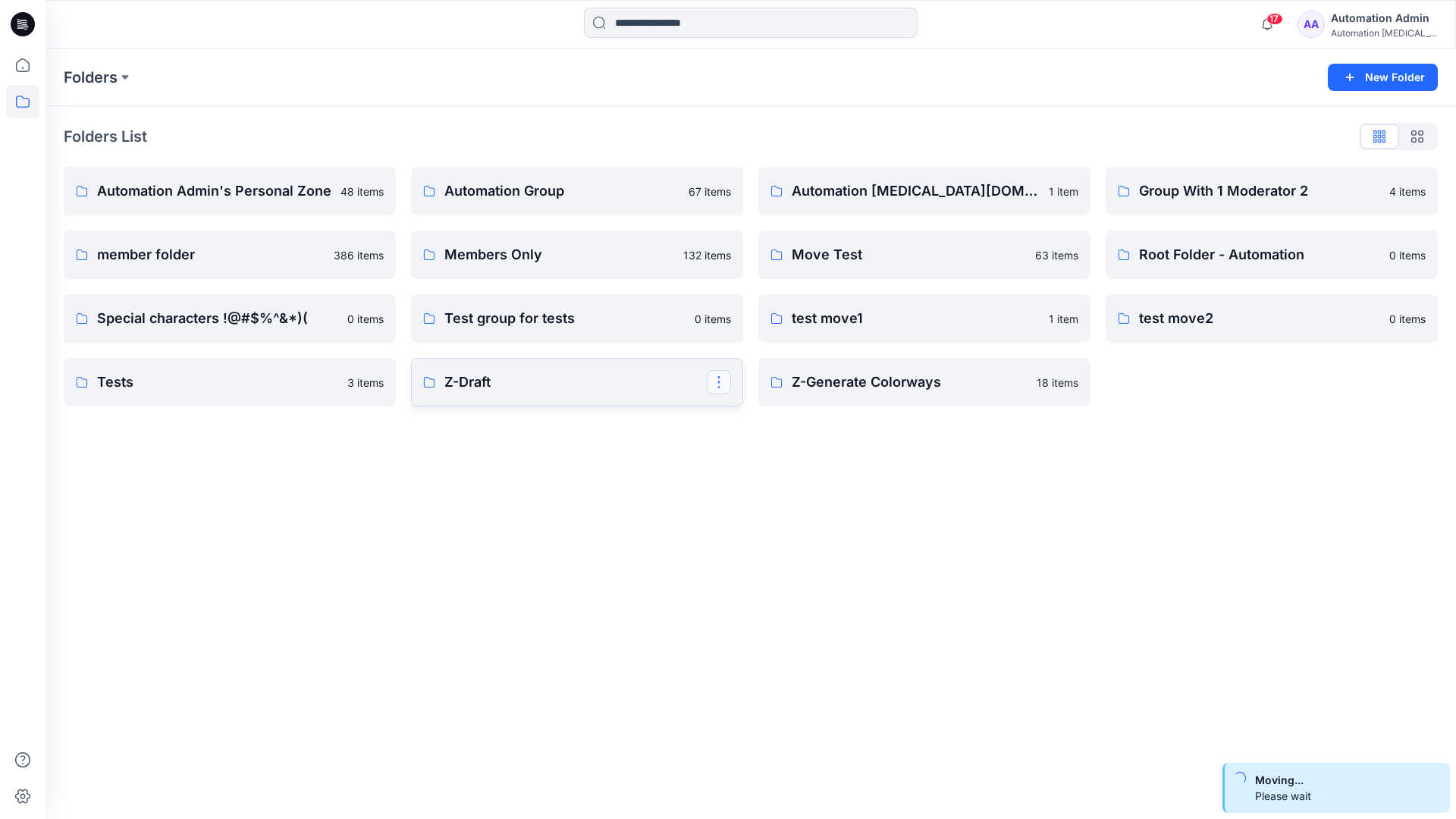
click at [722, 377] on button "button" at bounding box center [719, 382] width 25 height 25
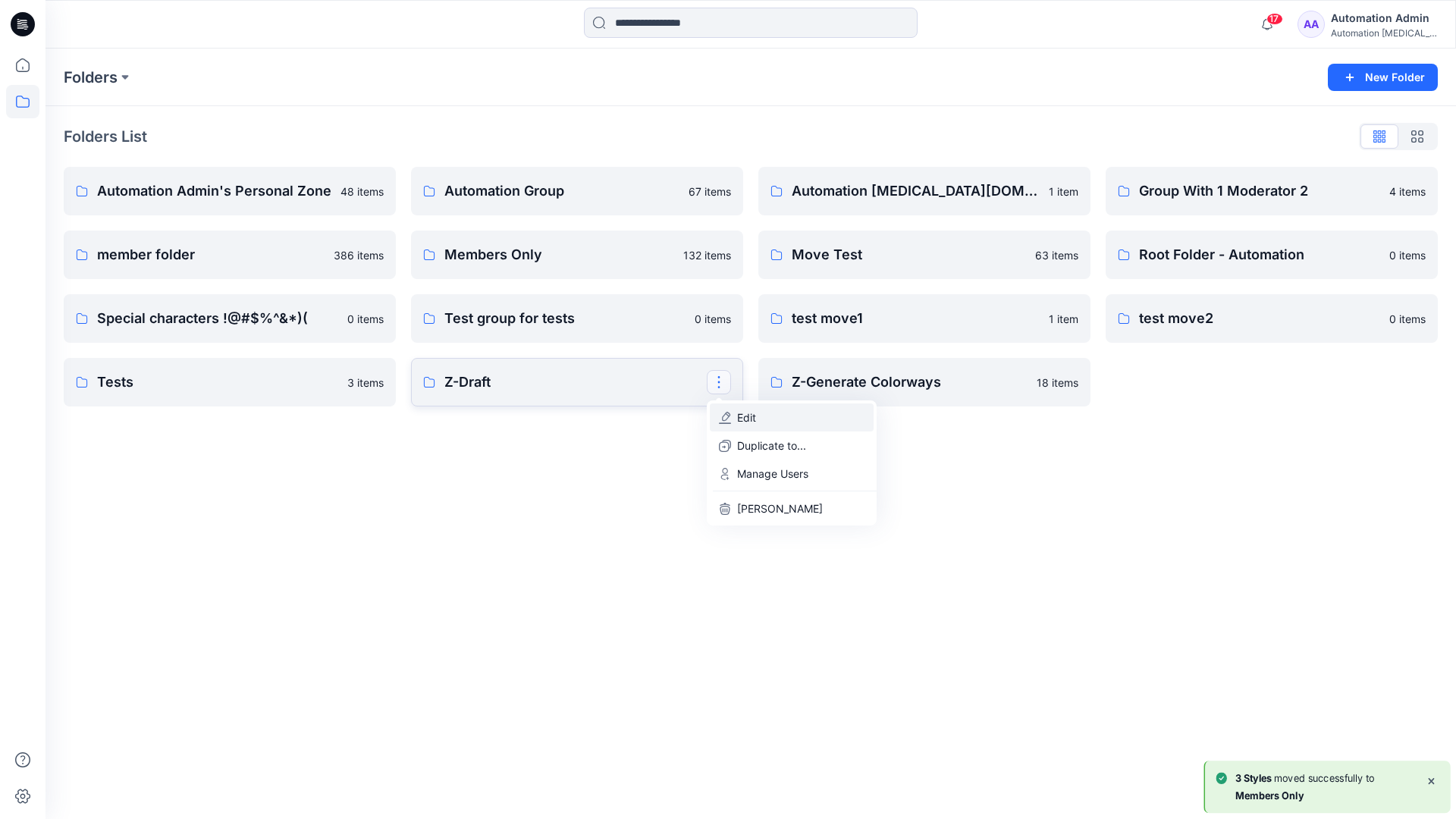
click at [772, 423] on button "Edit" at bounding box center [791, 417] width 164 height 28
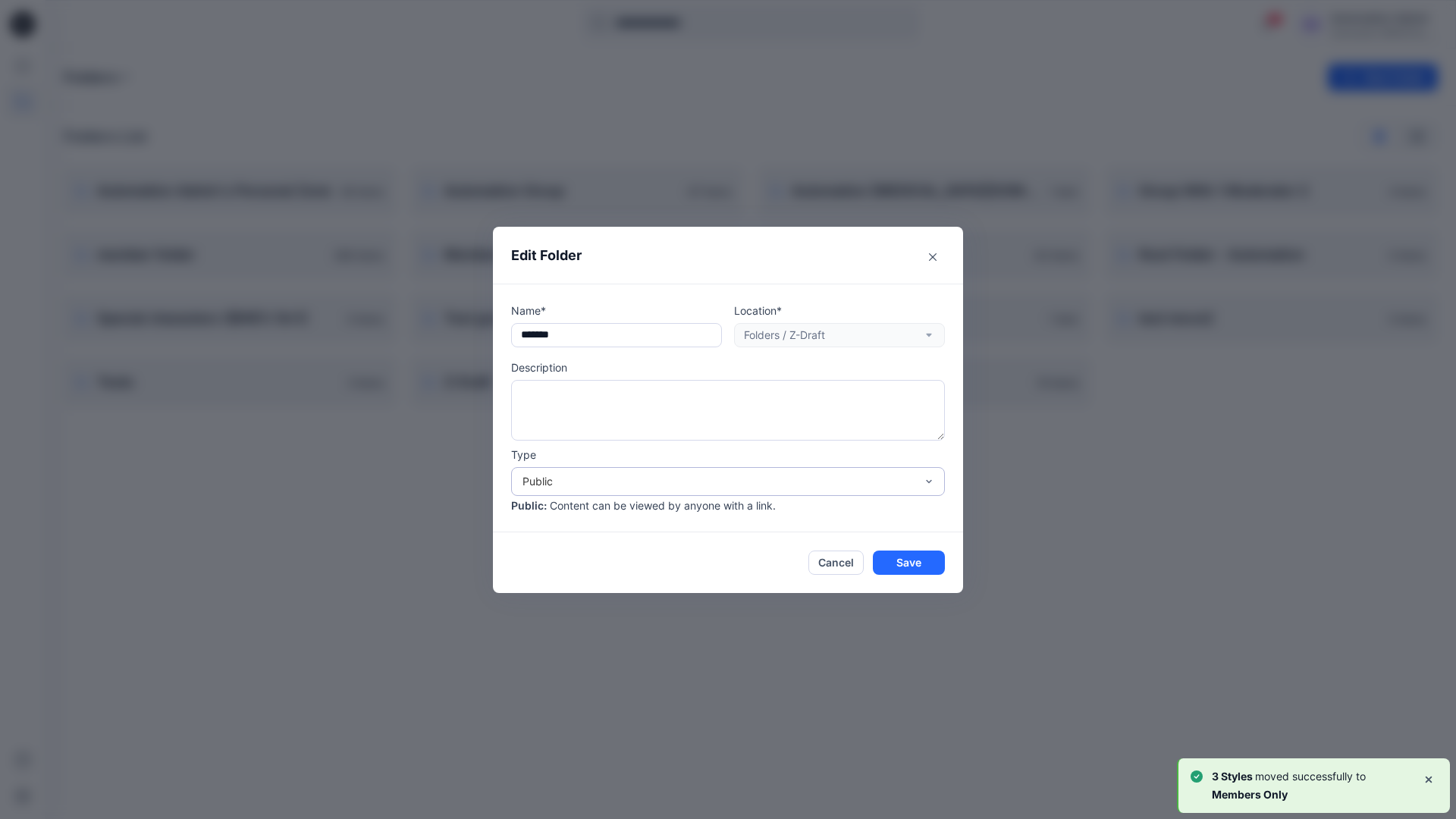
click at [568, 477] on div "Public" at bounding box center [719, 482] width 393 height 16
click at [566, 517] on div "Members Only" at bounding box center [728, 515] width 427 height 26
click at [901, 560] on button "Save" at bounding box center [908, 562] width 72 height 25
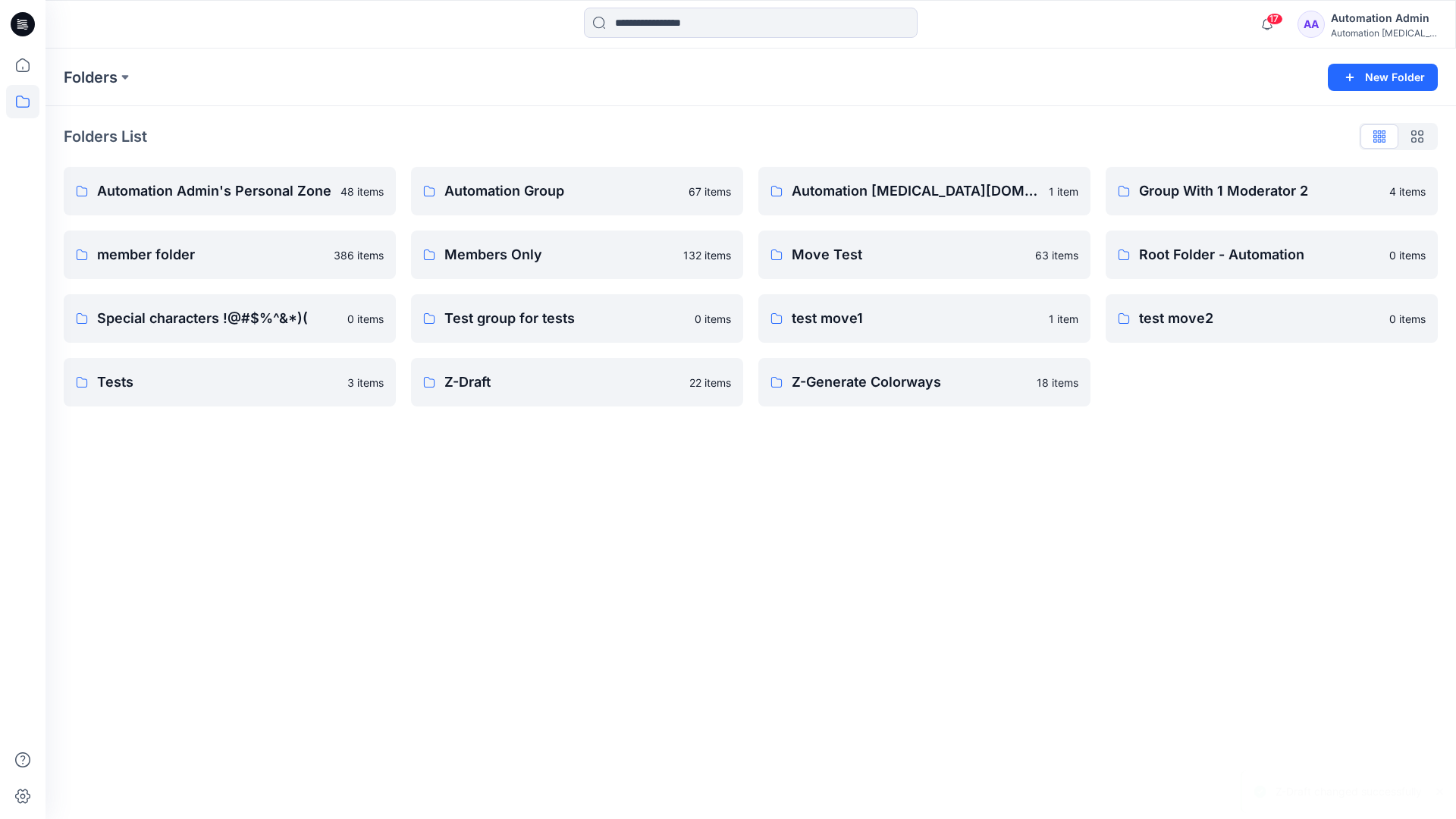
click at [1358, 25] on div "Automation Admin" at bounding box center [1383, 18] width 106 height 19
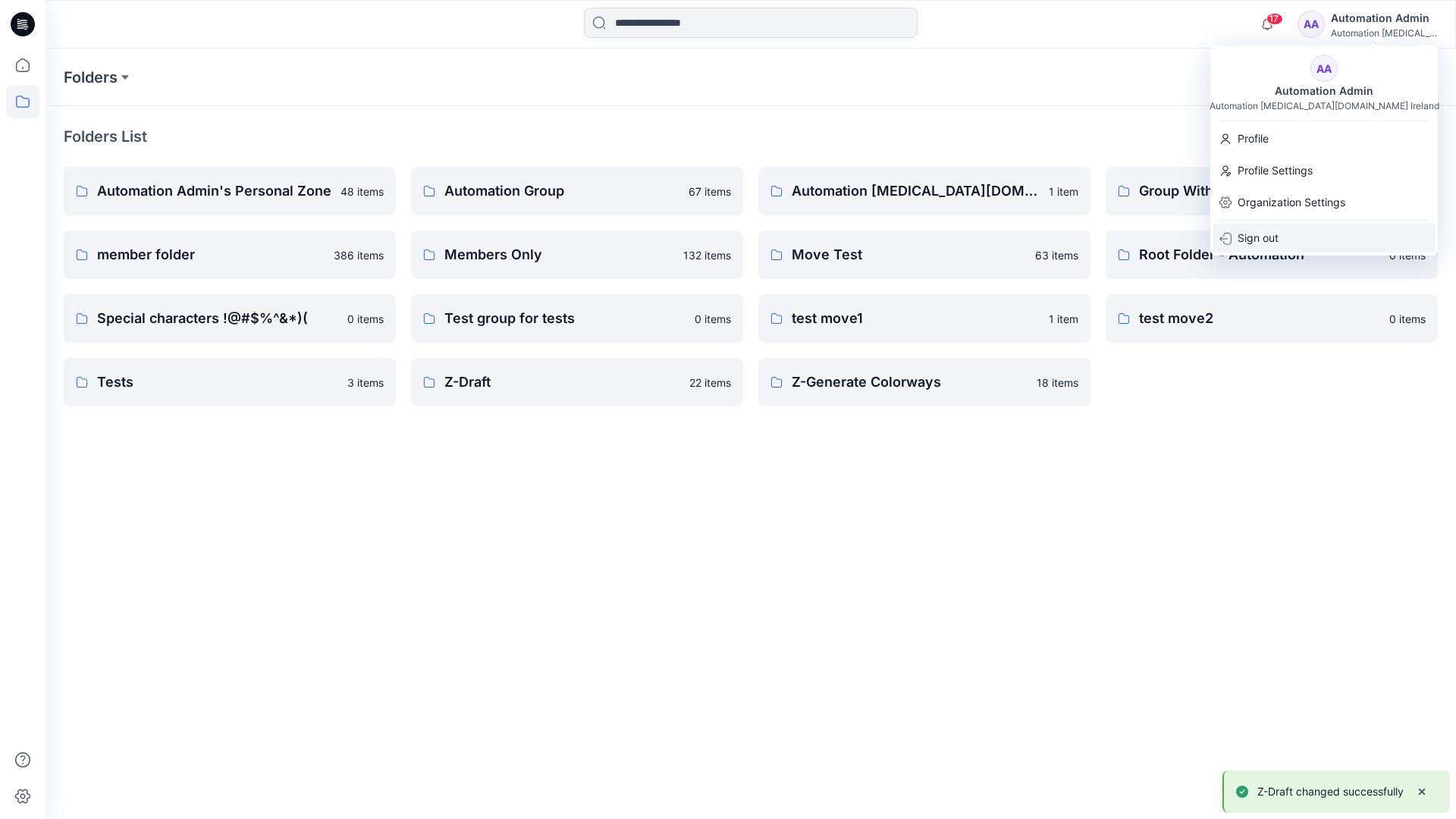
click at [1280, 235] on div "Sign out" at bounding box center [1324, 237] width 222 height 28
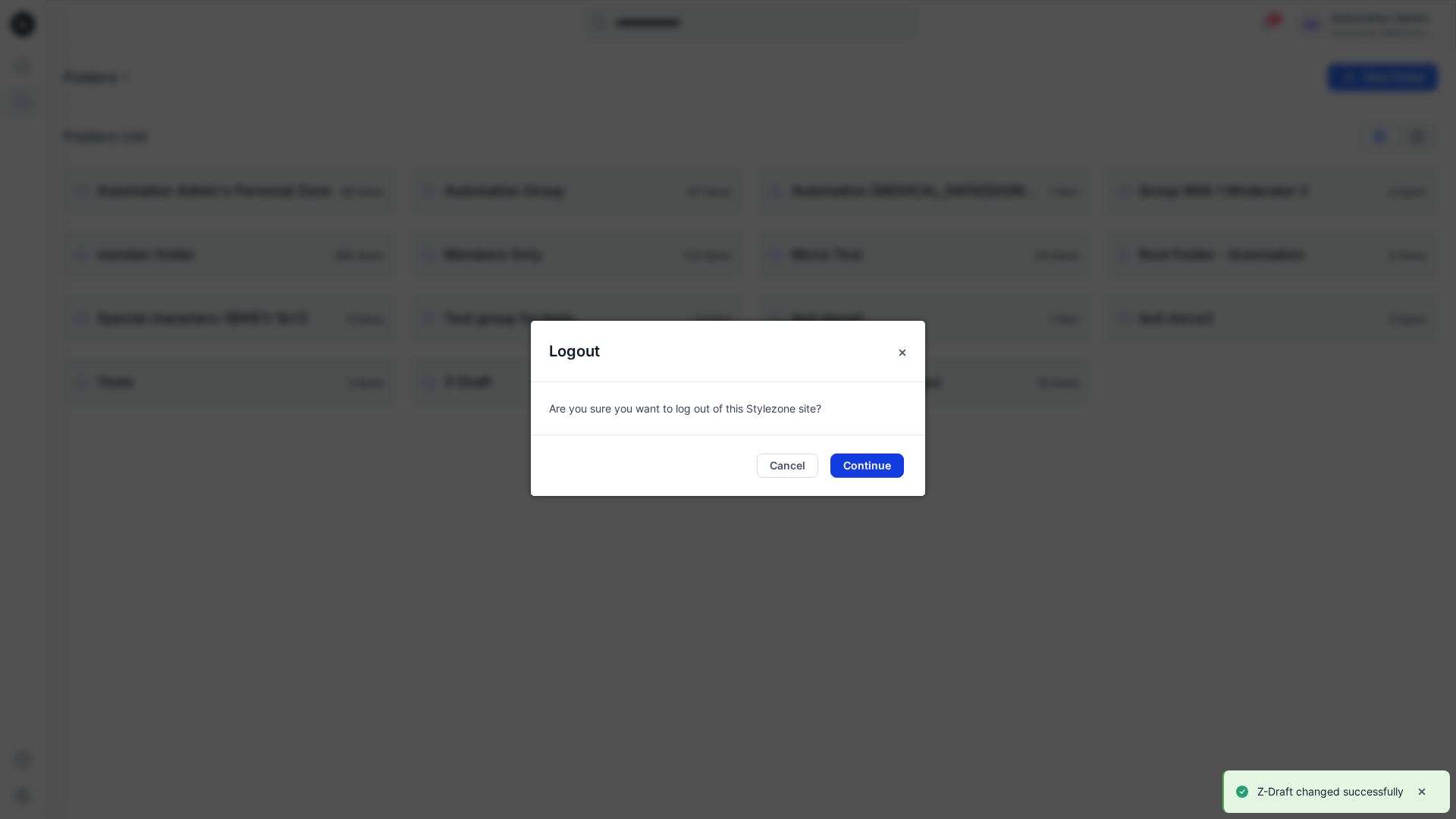
click at [895, 469] on button "Continue" at bounding box center [867, 465] width 74 height 25
